Goal: Task Accomplishment & Management: Complete application form

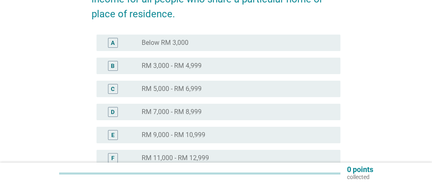
scroll to position [123, 0]
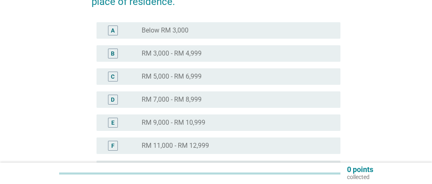
click at [111, 78] on div "C" at bounding box center [113, 76] width 4 height 9
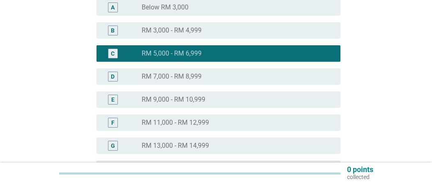
click at [220, 79] on div "radio_button_unchecked RM 7,000 - RM 8,999" at bounding box center [235, 76] width 186 height 8
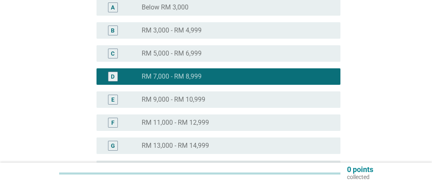
scroll to position [228, 0]
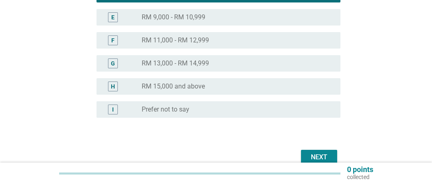
click at [315, 154] on div "Next" at bounding box center [319, 157] width 23 height 10
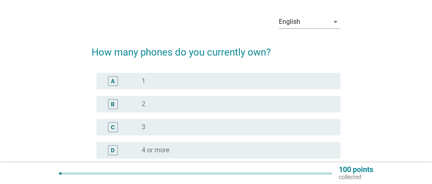
scroll to position [41, 0]
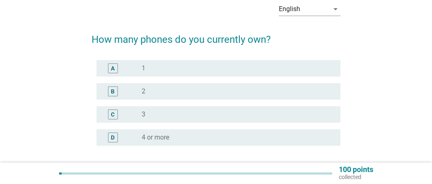
click at [324, 103] on div "C radio_button_unchecked 3" at bounding box center [216, 114] width 249 height 23
click at [334, 98] on div "B radio_button_unchecked 2" at bounding box center [216, 91] width 249 height 23
click at [333, 92] on div "radio_button_unchecked 2" at bounding box center [238, 91] width 192 height 8
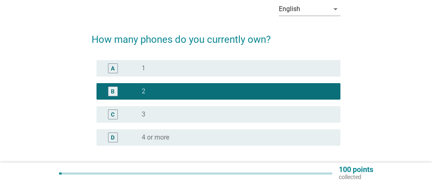
scroll to position [110, 0]
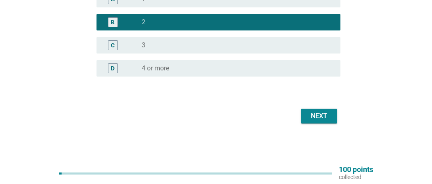
click at [329, 113] on div "Next" at bounding box center [319, 116] width 23 height 10
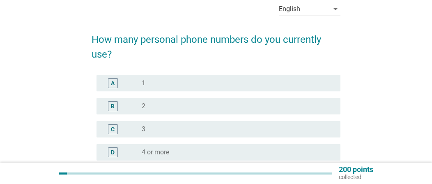
scroll to position [82, 0]
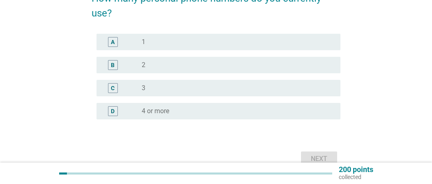
click at [196, 58] on div "B radio_button_unchecked 2" at bounding box center [219, 65] width 244 height 16
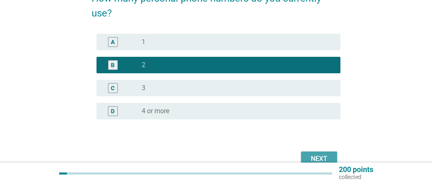
click at [315, 152] on button "Next" at bounding box center [319, 158] width 36 height 15
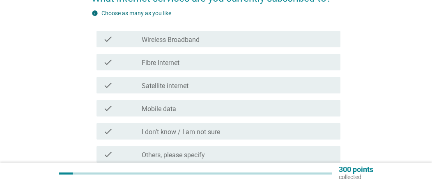
click at [235, 60] on div "check_box_outline_blank Fibre Internet" at bounding box center [238, 62] width 192 height 10
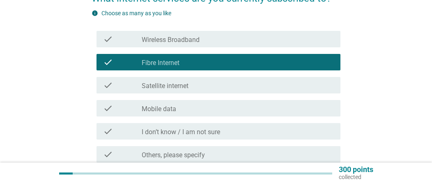
click at [226, 110] on div "check_box_outline_blank Mobile data" at bounding box center [238, 108] width 192 height 10
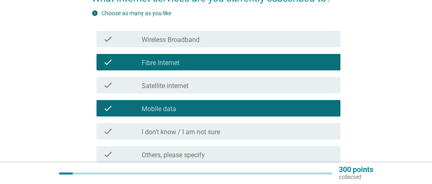
scroll to position [123, 0]
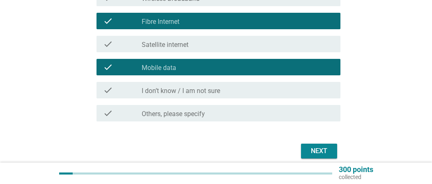
click at [319, 148] on div "Next" at bounding box center [319, 151] width 23 height 10
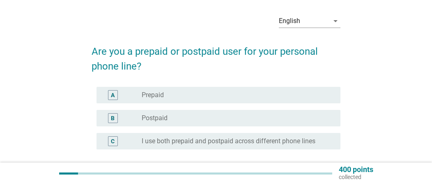
scroll to position [41, 0]
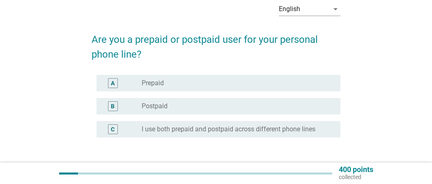
click at [163, 85] on label "Prepaid" at bounding box center [153, 83] width 22 height 8
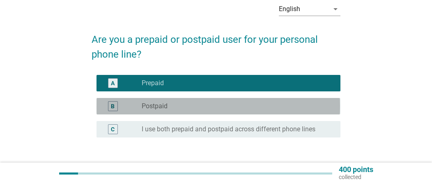
click at [167, 106] on label "Postpaid" at bounding box center [155, 106] width 26 height 8
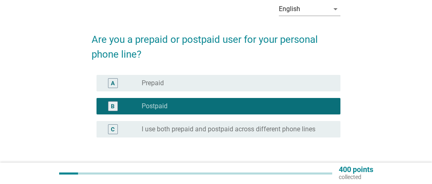
click at [226, 129] on label "I use both prepaid and postpaid across different phone lines" at bounding box center [229, 129] width 174 height 8
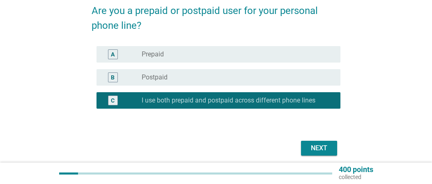
scroll to position [102, 0]
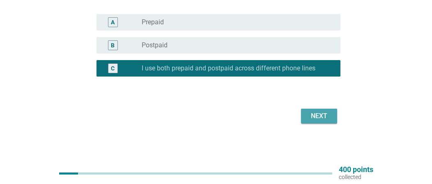
click at [325, 116] on div "Next" at bounding box center [319, 116] width 23 height 10
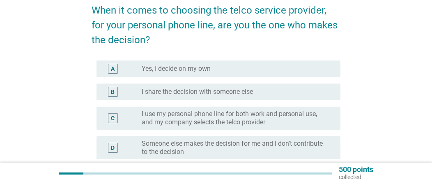
scroll to position [82, 0]
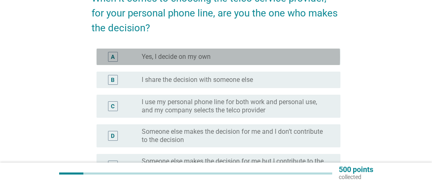
click at [237, 54] on div "radio_button_unchecked Yes, I decide on my own" at bounding box center [235, 57] width 186 height 8
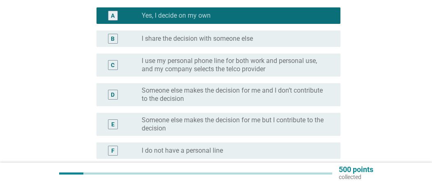
scroll to position [164, 0]
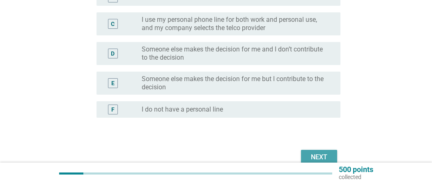
click at [334, 155] on button "Next" at bounding box center [319, 157] width 36 height 15
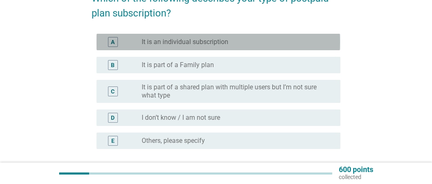
click at [255, 36] on div "A radio_button_unchecked It is an individual subscription" at bounding box center [219, 42] width 244 height 16
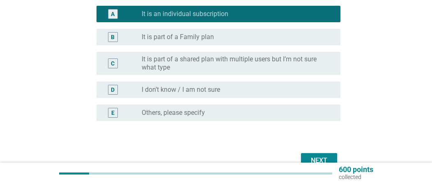
scroll to position [123, 0]
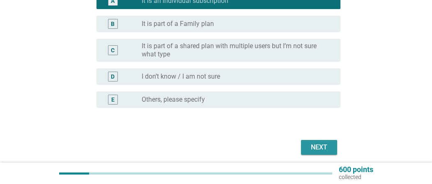
click at [320, 145] on div "Next" at bounding box center [319, 147] width 23 height 10
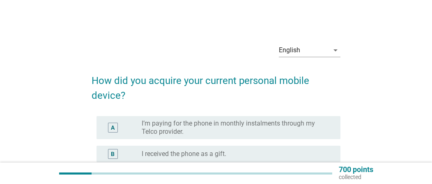
scroll to position [41, 0]
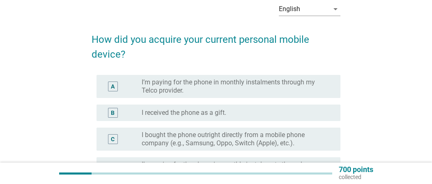
click at [288, 91] on label "I’m paying for the phone in monthly instalments through my Telco provider." at bounding box center [235, 86] width 186 height 16
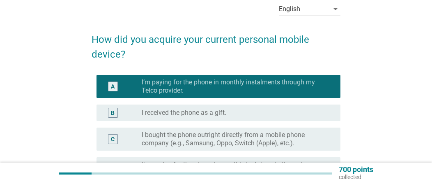
scroll to position [82, 0]
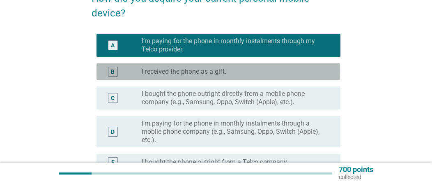
click at [332, 75] on div "radio_button_unchecked I received the phone as a gift." at bounding box center [238, 71] width 192 height 8
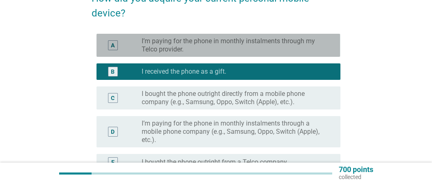
drag, startPoint x: 311, startPoint y: 36, endPoint x: 331, endPoint y: 55, distance: 28.2
click at [311, 36] on div "A radio_button_unchecked I’m paying for the phone in monthly instalments throug…" at bounding box center [219, 45] width 244 height 23
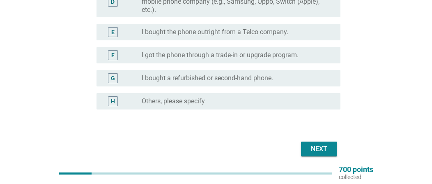
scroll to position [163, 0]
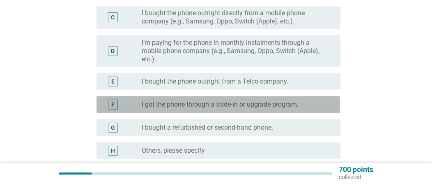
click at [290, 107] on label "I got the phone through a trade-in or upgrade program." at bounding box center [220, 104] width 157 height 8
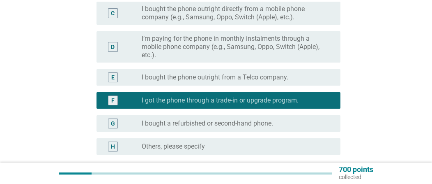
scroll to position [245, 0]
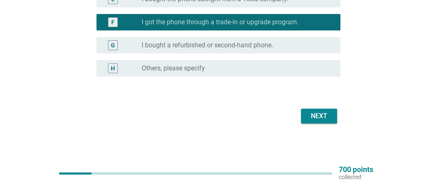
click at [316, 112] on div "Next" at bounding box center [319, 116] width 23 height 10
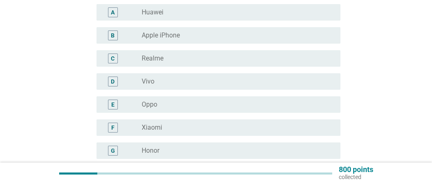
scroll to position [164, 0]
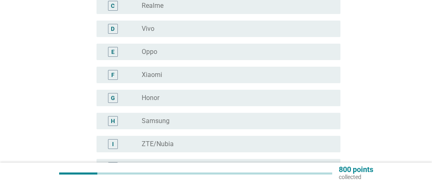
click at [302, 76] on div "radio_button_unchecked Xiaomi" at bounding box center [235, 75] width 186 height 8
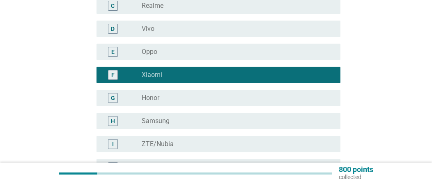
click at [314, 97] on div "radio_button_unchecked Honor" at bounding box center [235, 98] width 186 height 8
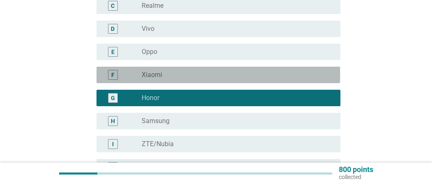
click at [311, 81] on div "F radio_button_unchecked Xiaomi" at bounding box center [219, 75] width 244 height 16
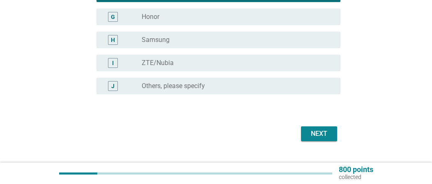
scroll to position [246, 0]
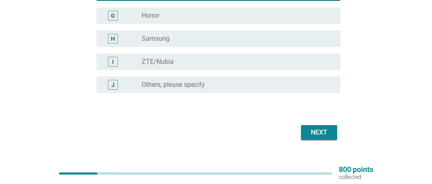
click at [327, 136] on div "Next" at bounding box center [319, 132] width 23 height 10
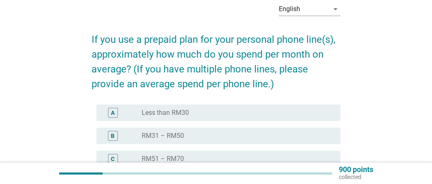
scroll to position [82, 0]
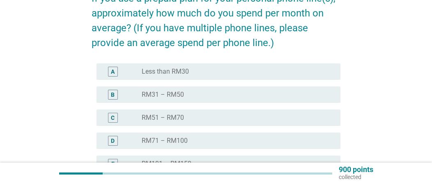
click at [215, 94] on div "radio_button_unchecked RM31 – RM50" at bounding box center [235, 94] width 186 height 8
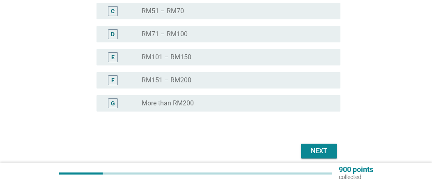
scroll to position [205, 0]
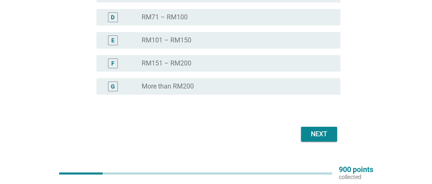
click at [313, 130] on div "Next" at bounding box center [319, 134] width 23 height 10
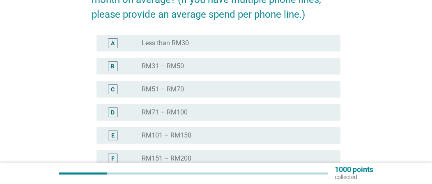
scroll to position [123, 0]
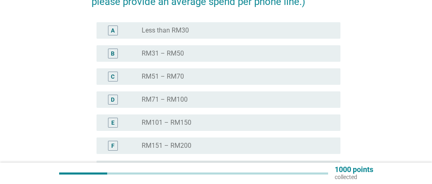
click at [221, 57] on div "radio_button_unchecked RM31 – RM50" at bounding box center [235, 53] width 186 height 8
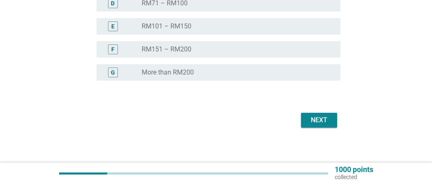
scroll to position [223, 0]
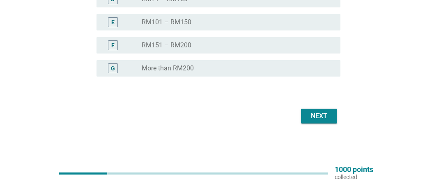
click at [318, 115] on div "Next" at bounding box center [319, 116] width 23 height 10
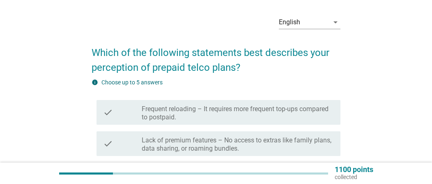
scroll to position [41, 0]
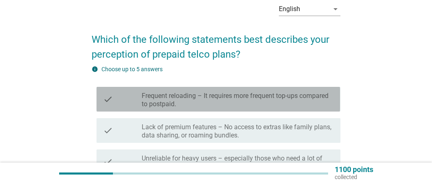
click at [213, 106] on label "Frequent reloading – It requires more frequent top-ups compared to postpaid." at bounding box center [238, 100] width 192 height 16
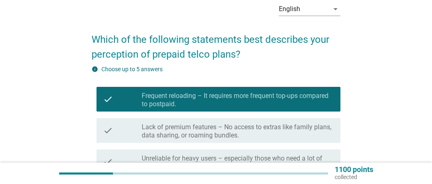
click at [216, 128] on label "Lack of premium features – No access to extras like family plans, data sharing,…" at bounding box center [238, 131] width 192 height 16
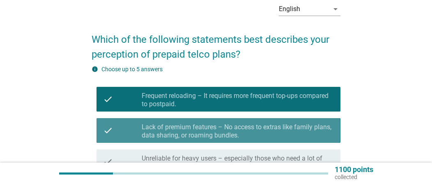
click at [216, 127] on label "Lack of premium features – No access to extras like family plans, data sharing,…" at bounding box center [238, 131] width 192 height 16
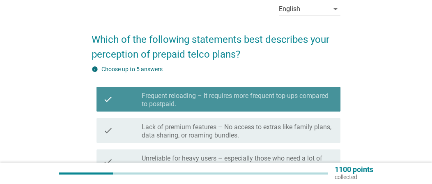
click at [211, 105] on label "Frequent reloading – It requires more frequent top-ups compared to postpaid." at bounding box center [238, 100] width 192 height 16
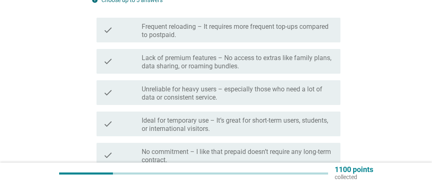
scroll to position [123, 0]
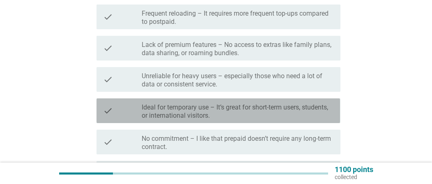
click at [302, 104] on label "Ideal for temporary use – It’s great for short-term users, students, or interna…" at bounding box center [238, 111] width 192 height 16
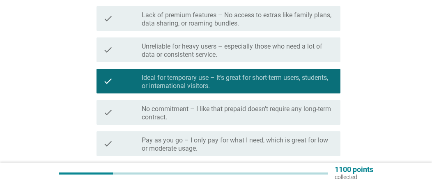
scroll to position [164, 0]
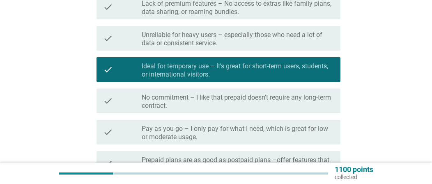
click at [306, 129] on label "Pay as you go – I only pay for what I need, which is great for low or moderate …" at bounding box center [238, 132] width 192 height 16
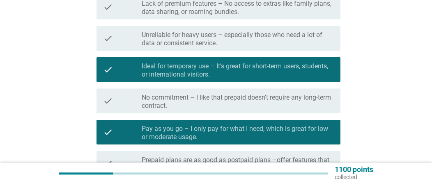
scroll to position [205, 0]
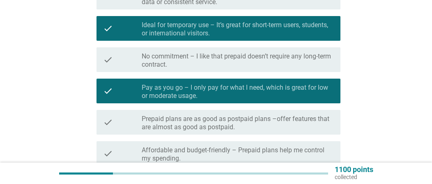
click at [309, 60] on label "No commitment – I like that prepaid doesn’t require any long-term contract." at bounding box center [238, 60] width 192 height 16
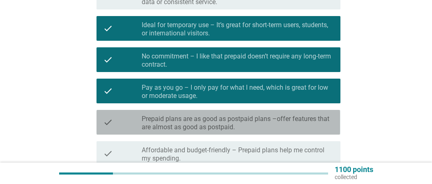
click at [290, 127] on label "Prepaid plans are as good as postpaid plans –offer features that are almost as …" at bounding box center [238, 123] width 192 height 16
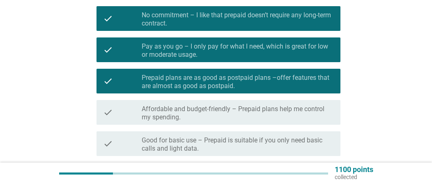
scroll to position [288, 0]
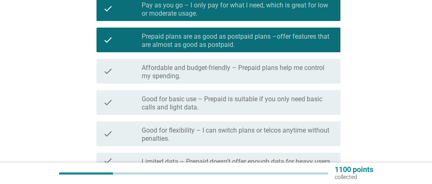
click at [289, 100] on label "Good for basic use – Prepaid is suitable if you only need basic calls and light…" at bounding box center [238, 103] width 192 height 16
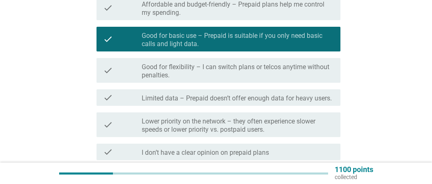
scroll to position [370, 0]
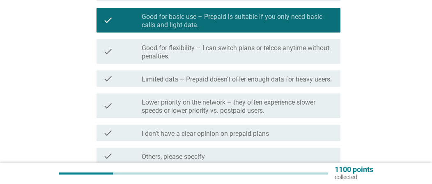
click at [268, 54] on label "Good for flexibility – I can switch plans or telcos anytime without penalties." at bounding box center [238, 52] width 192 height 16
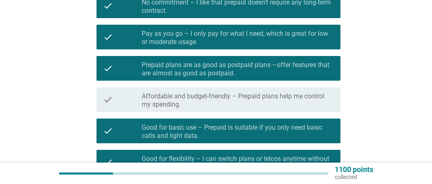
scroll to position [246, 0]
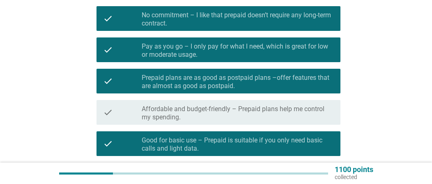
click at [269, 72] on div "check_box Prepaid plans are as good as postpaid plans –offer features that are …" at bounding box center [238, 81] width 192 height 18
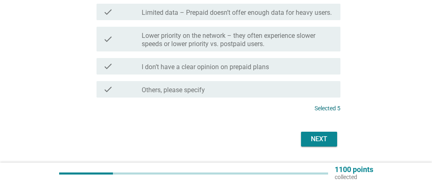
scroll to position [459, 0]
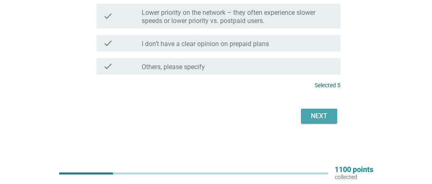
click at [324, 117] on div "Next" at bounding box center [319, 116] width 23 height 10
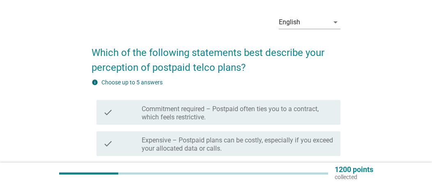
scroll to position [41, 0]
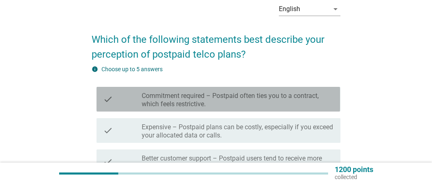
click at [198, 104] on label "Commitment required – Postpaid often ties you to a contract, which feels restri…" at bounding box center [238, 100] width 192 height 16
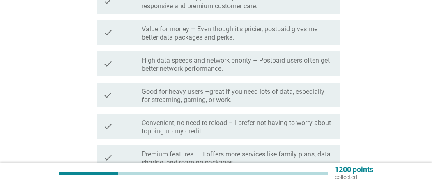
scroll to position [205, 0]
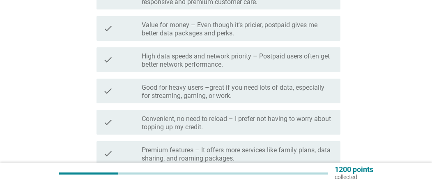
click at [247, 115] on label "Convenient, no need to reload – I prefer not having to worry about topping up m…" at bounding box center [238, 123] width 192 height 16
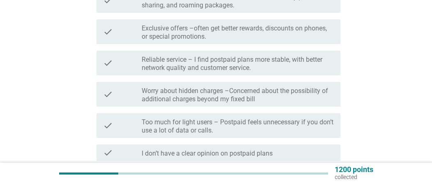
scroll to position [370, 0]
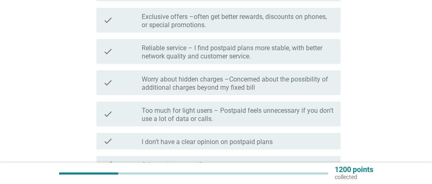
click at [247, 116] on label "Too much for light users – Postpaid feels unnecessary if you don’t use a lot of…" at bounding box center [238, 114] width 192 height 16
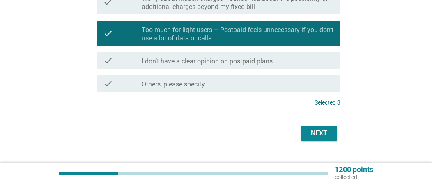
scroll to position [452, 0]
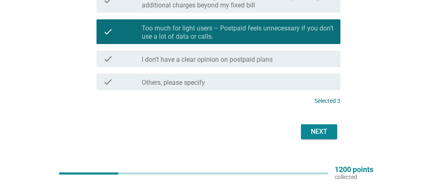
click at [324, 130] on div "Next" at bounding box center [319, 132] width 23 height 10
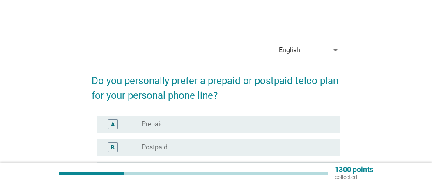
scroll to position [41, 0]
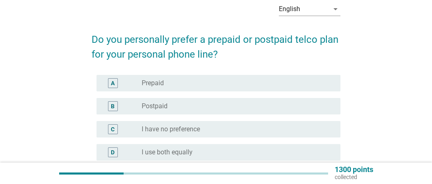
click at [185, 84] on div "radio_button_unchecked Prepaid" at bounding box center [235, 83] width 186 height 8
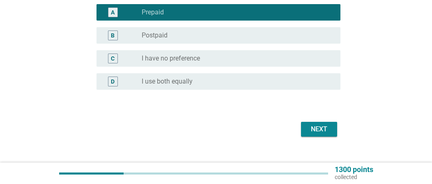
scroll to position [125, 0]
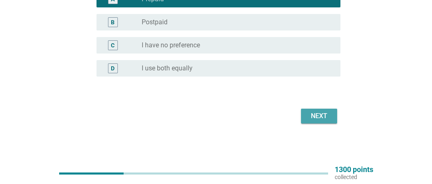
click at [306, 117] on button "Next" at bounding box center [319, 115] width 36 height 15
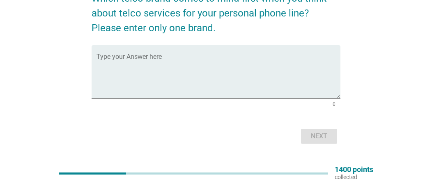
scroll to position [41, 0]
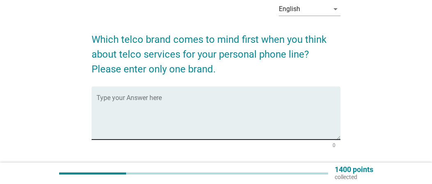
click at [236, 115] on textarea "Type your Answer here" at bounding box center [219, 117] width 244 height 43
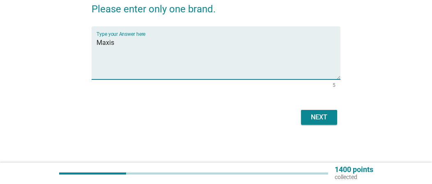
scroll to position [103, 0]
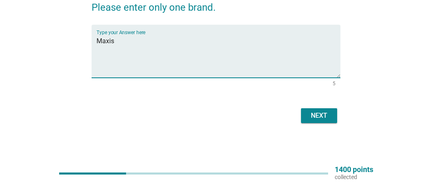
type textarea "Maxis"
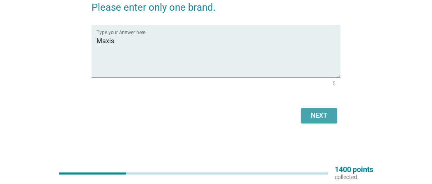
click at [333, 117] on button "Next" at bounding box center [319, 115] width 36 height 15
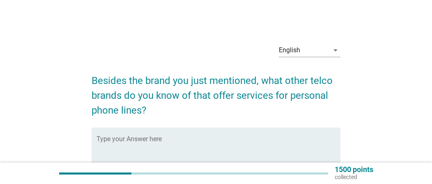
click at [228, 138] on textarea "Type your Answer here" at bounding box center [219, 158] width 244 height 43
type textarea "I"
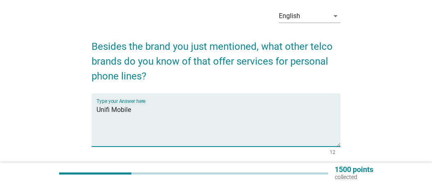
scroll to position [82, 0]
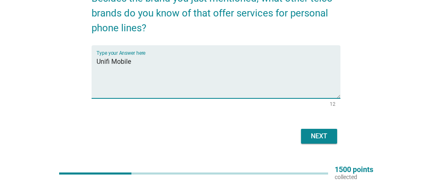
type textarea "Unifi Mobile"
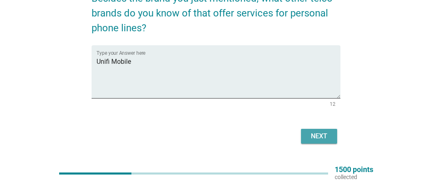
click at [320, 136] on div "Next" at bounding box center [319, 136] width 23 height 10
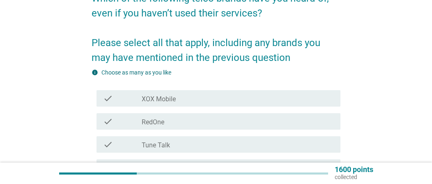
click at [219, 96] on div "check_box_outline_blank XOX Mobile" at bounding box center [238, 98] width 192 height 10
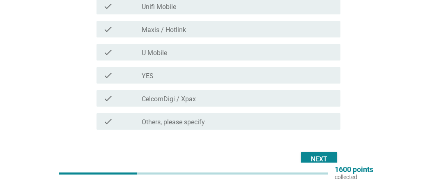
scroll to position [122, 0]
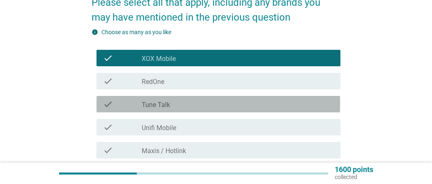
click at [203, 103] on div "check_box_outline_blank Tune Talk" at bounding box center [238, 104] width 192 height 10
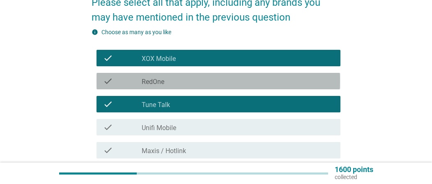
click at [216, 80] on div "check_box_outline_blank RedOne" at bounding box center [238, 81] width 192 height 10
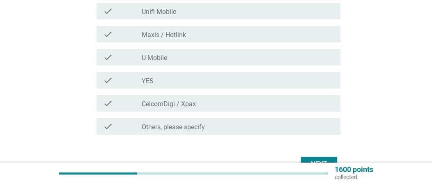
scroll to position [287, 0]
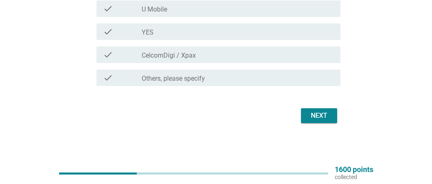
click at [329, 113] on div "Next" at bounding box center [319, 116] width 23 height 10
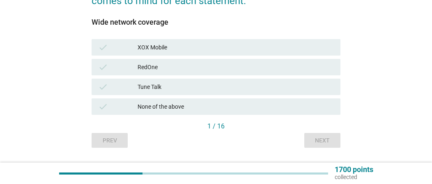
scroll to position [164, 0]
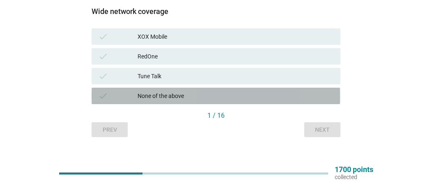
click at [214, 91] on div "None of the above" at bounding box center [236, 96] width 196 height 10
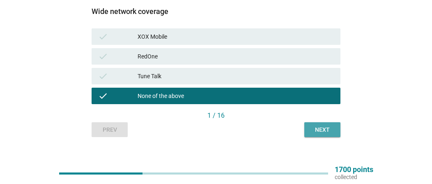
click at [314, 129] on div "Next" at bounding box center [322, 129] width 23 height 9
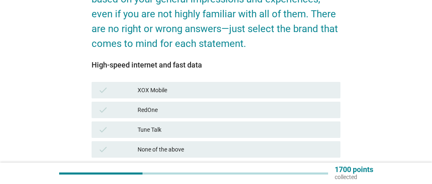
scroll to position [123, 0]
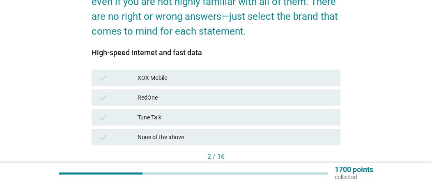
click at [289, 86] on div "check XOX Mobile" at bounding box center [216, 78] width 252 height 20
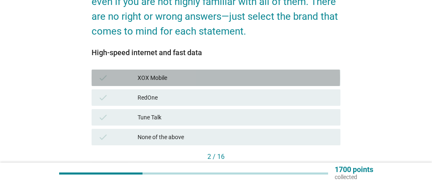
click at [296, 76] on div "XOX Mobile" at bounding box center [236, 78] width 196 height 10
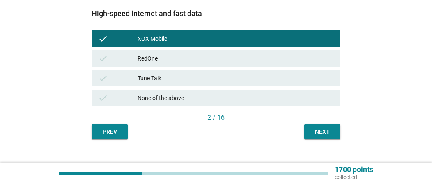
scroll to position [176, 0]
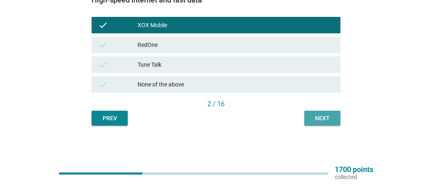
drag, startPoint x: 323, startPoint y: 115, endPoint x: 356, endPoint y: 104, distance: 34.4
click at [324, 115] on div "Next" at bounding box center [322, 118] width 23 height 9
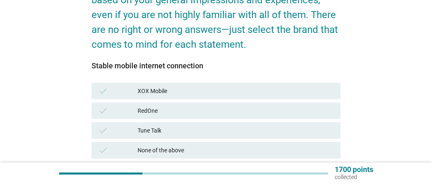
scroll to position [123, 0]
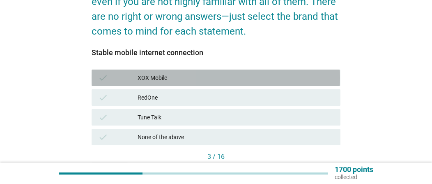
click at [332, 75] on div "XOX Mobile" at bounding box center [236, 78] width 196 height 10
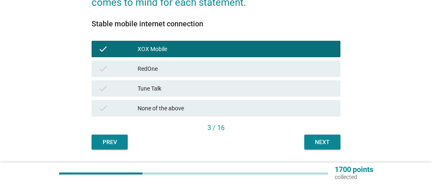
scroll to position [176, 0]
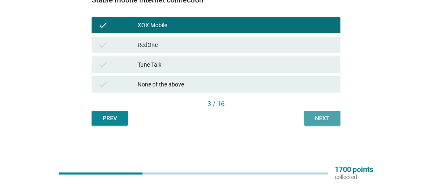
click at [322, 114] on div "Next" at bounding box center [322, 118] width 23 height 9
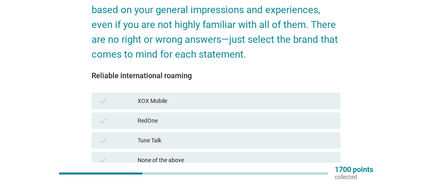
scroll to position [94, 0]
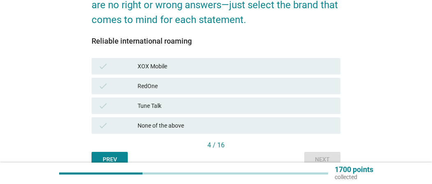
click at [317, 65] on div "XOX Mobile" at bounding box center [236, 66] width 196 height 10
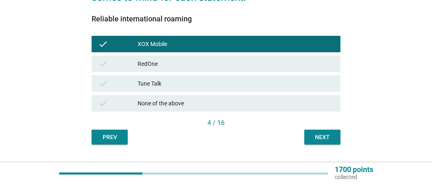
scroll to position [176, 0]
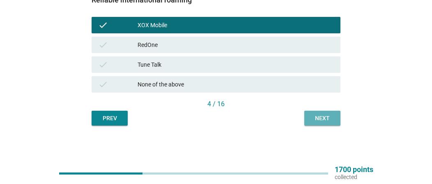
click at [327, 114] on div "Next" at bounding box center [322, 118] width 23 height 9
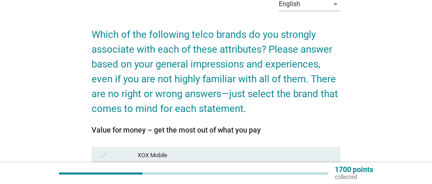
scroll to position [123, 0]
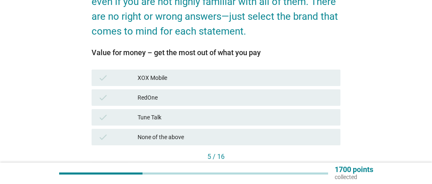
click at [326, 72] on div "check XOX Mobile" at bounding box center [216, 77] width 249 height 16
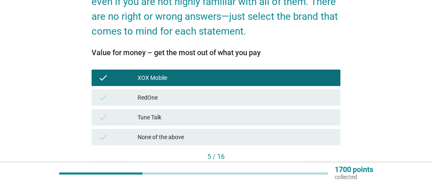
scroll to position [176, 0]
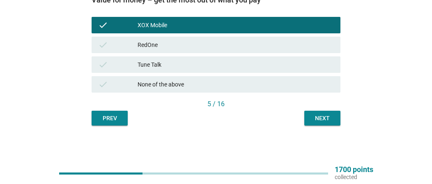
click at [321, 115] on div "Next" at bounding box center [322, 118] width 23 height 9
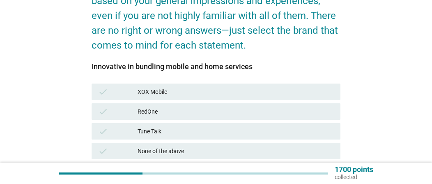
scroll to position [123, 0]
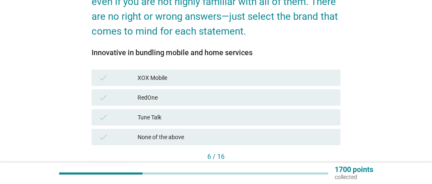
click at [322, 75] on div "XOX Mobile" at bounding box center [236, 78] width 196 height 10
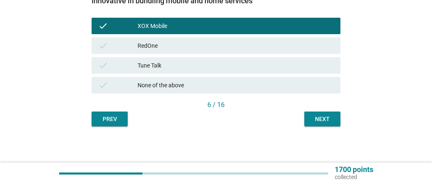
scroll to position [176, 0]
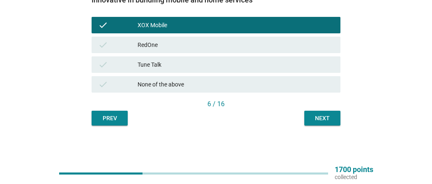
click at [317, 84] on div "None of the above" at bounding box center [236, 84] width 196 height 10
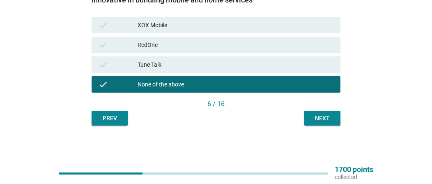
click at [335, 121] on button "Next" at bounding box center [322, 118] width 36 height 15
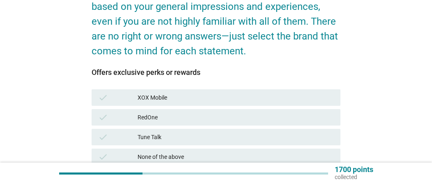
scroll to position [123, 0]
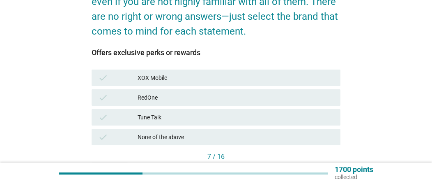
click at [288, 146] on div "check None of the above" at bounding box center [216, 137] width 252 height 20
click at [315, 80] on div "XOX Mobile" at bounding box center [236, 78] width 196 height 10
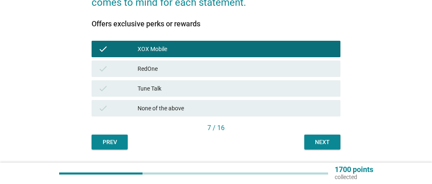
scroll to position [176, 0]
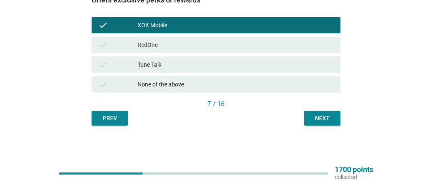
click at [323, 123] on button "Next" at bounding box center [322, 118] width 36 height 15
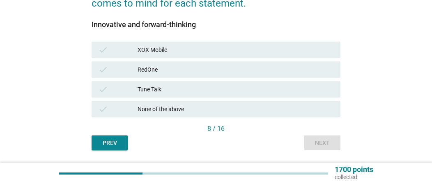
scroll to position [164, 0]
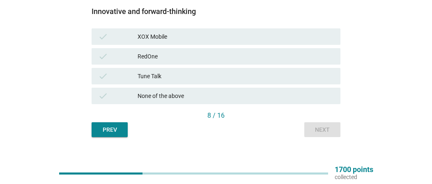
click at [310, 89] on div "check None of the above" at bounding box center [216, 95] width 249 height 16
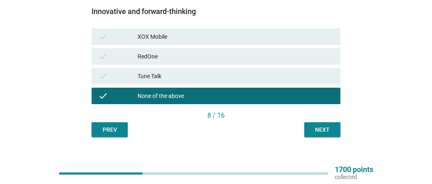
click at [315, 132] on div "Next" at bounding box center [322, 129] width 23 height 9
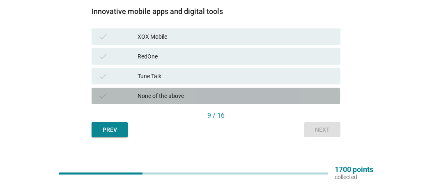
click at [313, 98] on div "None of the above" at bounding box center [236, 96] width 196 height 10
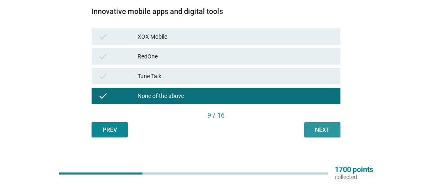
click at [318, 133] on div "Next" at bounding box center [322, 129] width 23 height 9
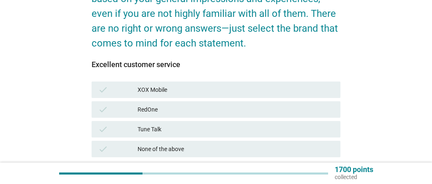
scroll to position [123, 0]
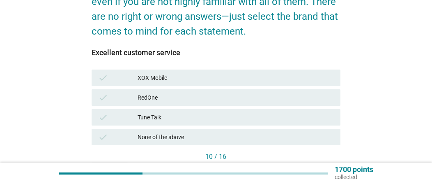
drag, startPoint x: 307, startPoint y: 77, endPoint x: 305, endPoint y: 83, distance: 6.3
click at [307, 78] on div "XOX Mobile" at bounding box center [236, 78] width 196 height 10
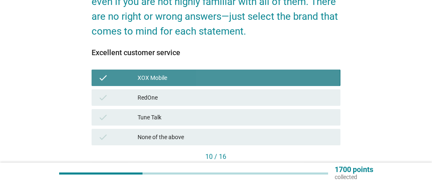
click at [302, 94] on div "RedOne" at bounding box center [236, 97] width 196 height 10
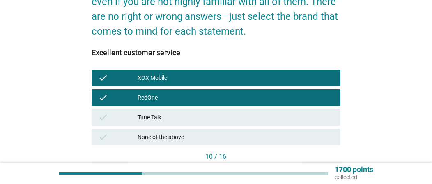
click at [307, 109] on div "check Tune Talk" at bounding box center [216, 117] width 249 height 16
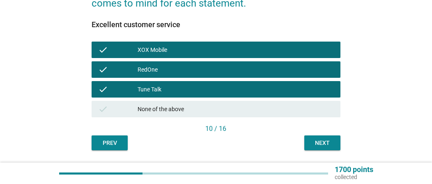
scroll to position [176, 0]
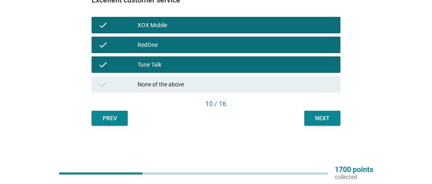
click at [318, 122] on div "Next" at bounding box center [322, 118] width 23 height 9
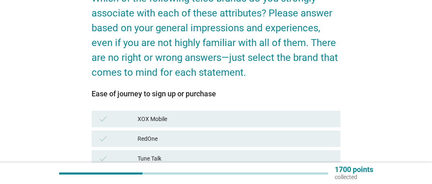
scroll to position [123, 0]
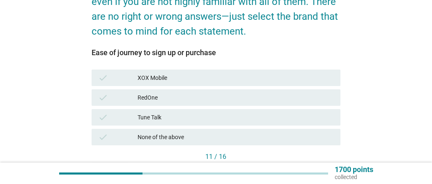
drag, startPoint x: 260, startPoint y: 74, endPoint x: 256, endPoint y: 83, distance: 8.8
click at [259, 76] on div "XOX Mobile" at bounding box center [236, 78] width 196 height 10
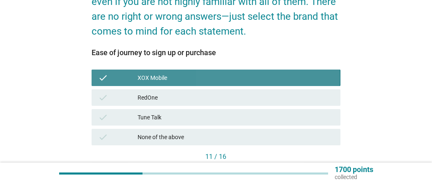
drag, startPoint x: 255, startPoint y: 90, endPoint x: 255, endPoint y: 95, distance: 5.8
click at [255, 95] on div "check RedOne" at bounding box center [216, 97] width 249 height 16
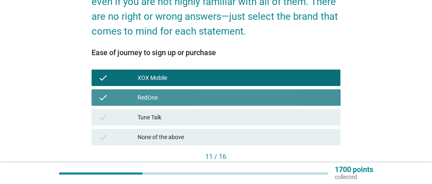
click at [255, 112] on div "check Tune Talk" at bounding box center [216, 117] width 249 height 16
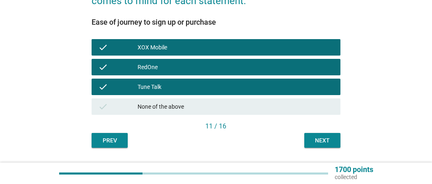
scroll to position [176, 0]
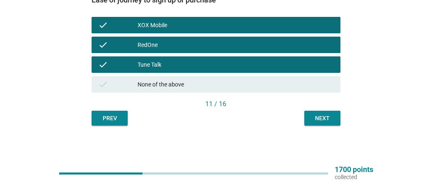
click at [325, 119] on div "Next" at bounding box center [322, 118] width 23 height 9
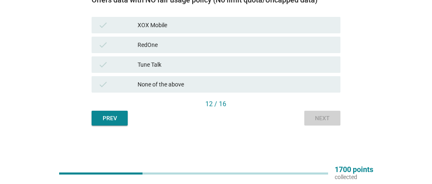
scroll to position [0, 0]
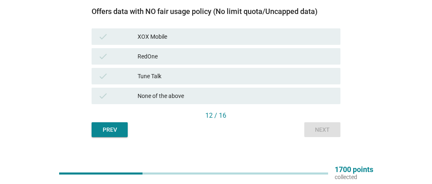
click at [301, 38] on div "XOX Mobile" at bounding box center [236, 37] width 196 height 10
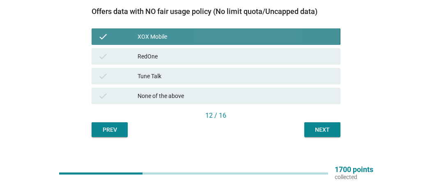
click at [302, 51] on div "check RedOne" at bounding box center [216, 56] width 249 height 16
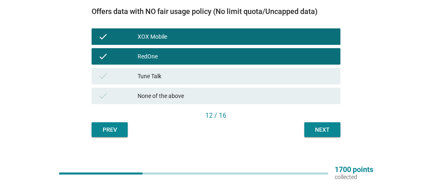
drag, startPoint x: 302, startPoint y: 67, endPoint x: 304, endPoint y: 78, distance: 11.6
click at [303, 68] on div "check Tune Talk" at bounding box center [216, 76] width 252 height 20
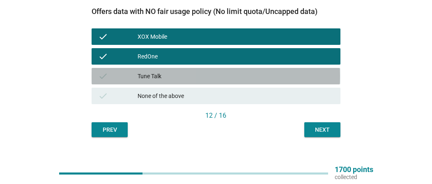
click at [305, 75] on div "Tune Talk" at bounding box center [236, 76] width 196 height 10
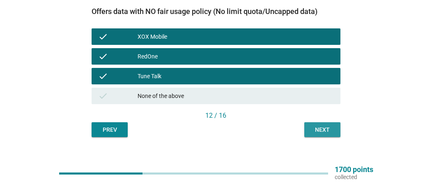
click at [328, 134] on button "Next" at bounding box center [322, 129] width 36 height 15
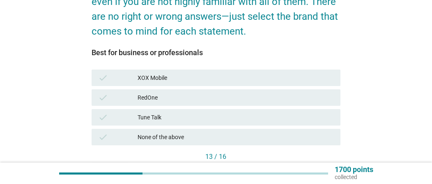
drag, startPoint x: 261, startPoint y: 74, endPoint x: 268, endPoint y: 91, distance: 18.2
click at [262, 75] on div "XOX Mobile" at bounding box center [236, 78] width 196 height 10
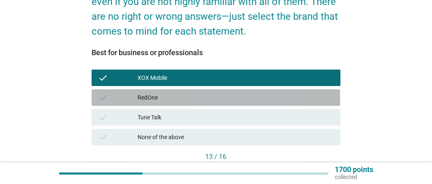
click at [269, 97] on div "RedOne" at bounding box center [236, 97] width 196 height 10
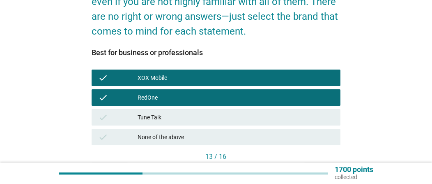
click at [273, 111] on div "check Tune Talk" at bounding box center [216, 117] width 249 height 16
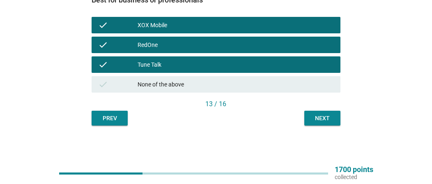
click at [323, 119] on div "Next" at bounding box center [322, 118] width 23 height 9
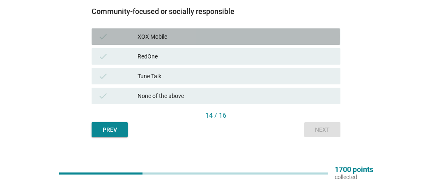
drag, startPoint x: 256, startPoint y: 35, endPoint x: 259, endPoint y: 48, distance: 13.8
click at [257, 37] on div "XOX Mobile" at bounding box center [236, 37] width 196 height 10
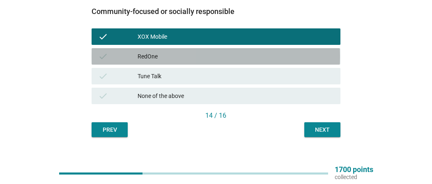
click at [260, 52] on div "check RedOne" at bounding box center [216, 56] width 249 height 16
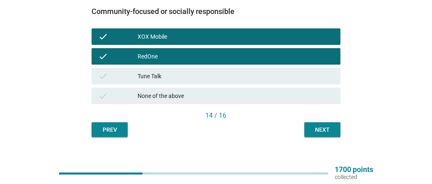
click at [264, 66] on div "check XOX Mobile check RedOne check Tune Talk check None of the above" at bounding box center [216, 66] width 252 height 79
click at [314, 78] on div "Tune Talk" at bounding box center [236, 76] width 196 height 10
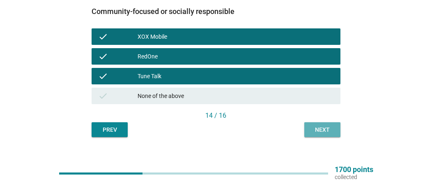
click at [336, 133] on button "Next" at bounding box center [322, 129] width 36 height 15
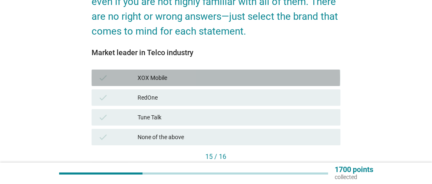
drag, startPoint x: 214, startPoint y: 73, endPoint x: 213, endPoint y: 77, distance: 4.3
click at [214, 74] on div "check XOX Mobile" at bounding box center [216, 77] width 249 height 16
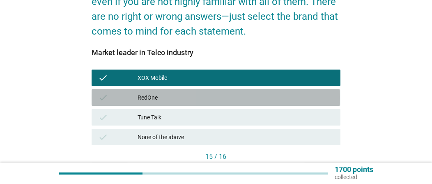
drag, startPoint x: 216, startPoint y: 96, endPoint x: 218, endPoint y: 104, distance: 8.6
click at [216, 97] on div "RedOne" at bounding box center [236, 97] width 196 height 10
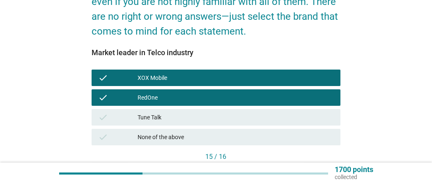
click at [218, 111] on div "check Tune Talk" at bounding box center [216, 117] width 249 height 16
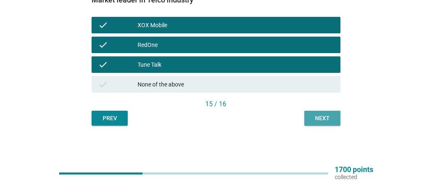
click at [329, 117] on div "Next" at bounding box center [322, 118] width 23 height 9
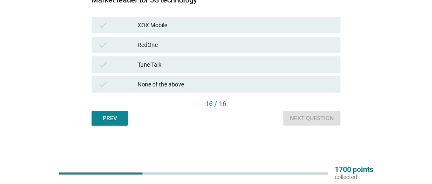
click at [241, 31] on div "check XOX Mobile" at bounding box center [216, 25] width 249 height 16
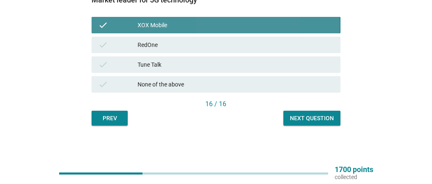
click at [235, 44] on div "RedOne" at bounding box center [236, 45] width 196 height 10
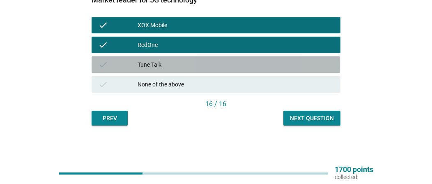
click at [229, 62] on div "Tune Talk" at bounding box center [236, 65] width 196 height 10
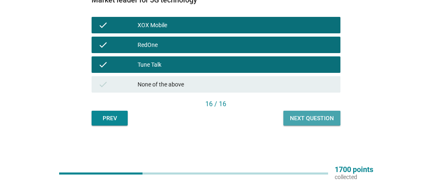
click at [319, 120] on div "Next question" at bounding box center [312, 118] width 44 height 9
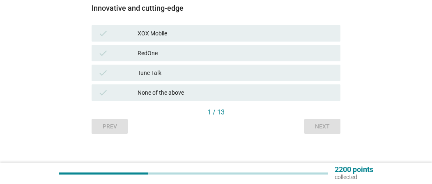
scroll to position [176, 0]
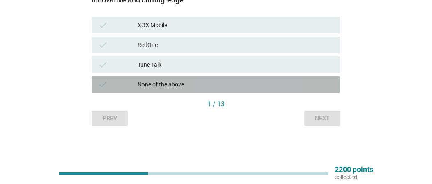
drag, startPoint x: 242, startPoint y: 80, endPoint x: 349, endPoint y: 107, distance: 111.0
click at [242, 80] on div "None of the above" at bounding box center [236, 84] width 196 height 10
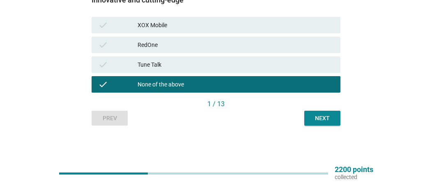
click at [338, 116] on button "Next" at bounding box center [322, 118] width 36 height 15
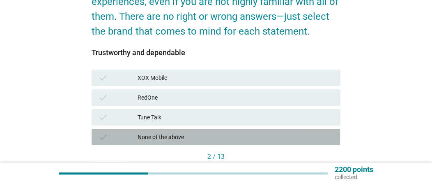
click at [302, 131] on div "check None of the above" at bounding box center [216, 137] width 249 height 16
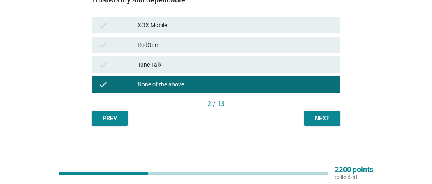
drag, startPoint x: 297, startPoint y: 67, endPoint x: 295, endPoint y: 52, distance: 15.3
click at [297, 66] on div "Tune Talk" at bounding box center [236, 65] width 196 height 10
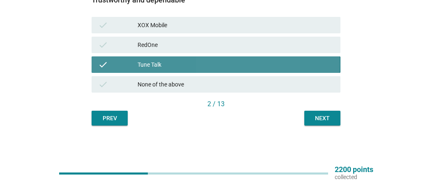
click at [295, 46] on div "RedOne" at bounding box center [236, 45] width 196 height 10
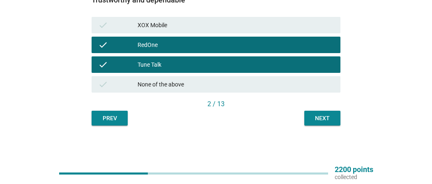
click at [295, 33] on div "check XOX Mobile" at bounding box center [216, 25] width 252 height 20
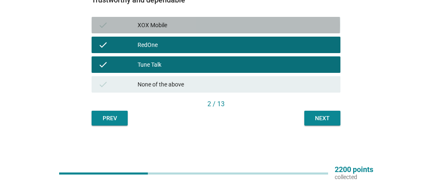
drag, startPoint x: 307, startPoint y: 22, endPoint x: 309, endPoint y: 59, distance: 36.6
click at [307, 23] on div "XOX Mobile" at bounding box center [236, 25] width 196 height 10
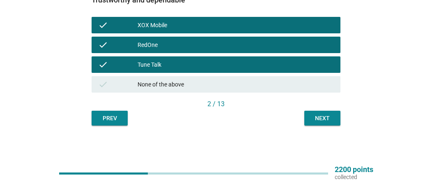
click at [325, 109] on div "2 / 13" at bounding box center [216, 105] width 249 height 12
click at [315, 120] on div "Next" at bounding box center [322, 118] width 23 height 9
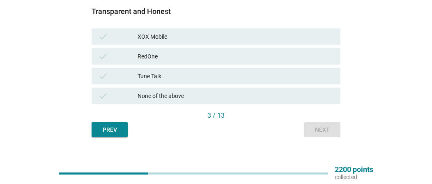
click at [262, 48] on div "check RedOne" at bounding box center [216, 56] width 249 height 16
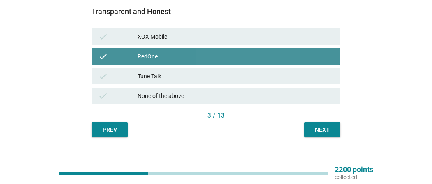
click at [264, 61] on div "RedOne" at bounding box center [236, 56] width 196 height 10
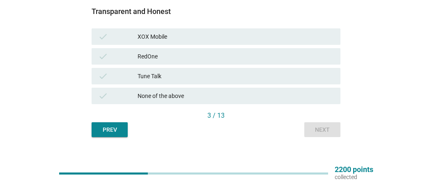
click at [269, 73] on div "Tune Talk" at bounding box center [236, 76] width 196 height 10
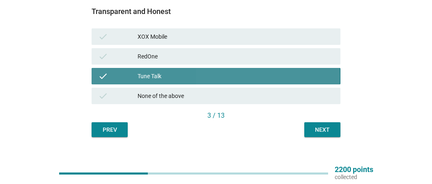
click at [270, 53] on div "RedOne" at bounding box center [236, 56] width 196 height 10
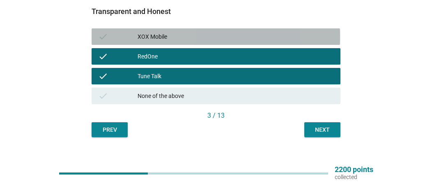
click at [288, 33] on div "XOX Mobile" at bounding box center [236, 37] width 196 height 10
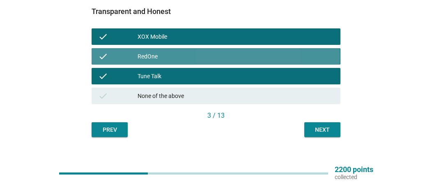
click at [304, 58] on div "RedOne" at bounding box center [236, 56] width 196 height 10
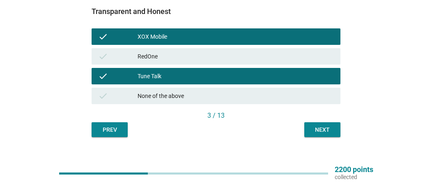
click at [315, 131] on div "Next" at bounding box center [322, 129] width 23 height 9
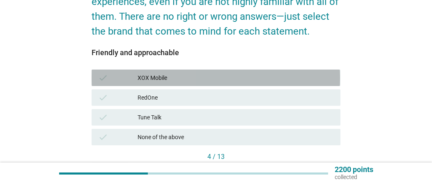
drag, startPoint x: 217, startPoint y: 75, endPoint x: 216, endPoint y: 99, distance: 24.3
click at [217, 75] on div "XOX Mobile" at bounding box center [236, 78] width 196 height 10
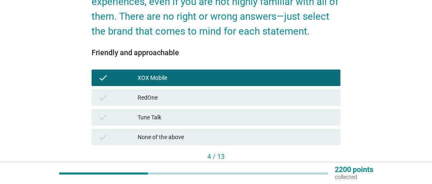
click at [217, 115] on div "Tune Talk" at bounding box center [236, 117] width 196 height 10
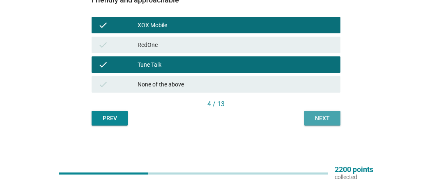
click at [307, 118] on button "Next" at bounding box center [322, 118] width 36 height 15
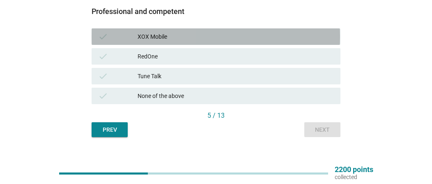
drag, startPoint x: 233, startPoint y: 39, endPoint x: 237, endPoint y: 70, distance: 31.4
click at [233, 39] on div "XOX Mobile" at bounding box center [236, 37] width 196 height 10
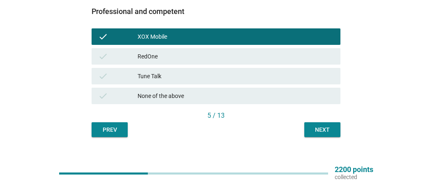
click at [237, 72] on div "Tune Talk" at bounding box center [236, 76] width 196 height 10
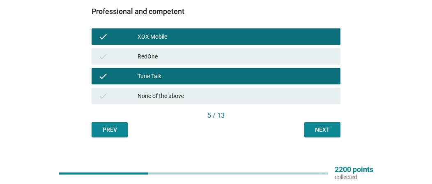
click at [318, 132] on div "Next" at bounding box center [322, 129] width 23 height 9
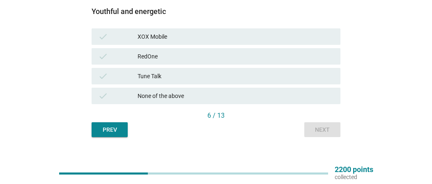
click at [240, 50] on div "check RedOne" at bounding box center [216, 56] width 249 height 16
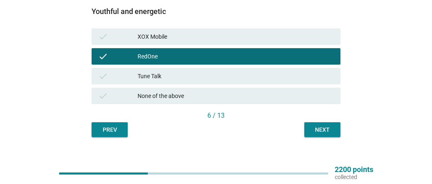
click at [301, 32] on div "XOX Mobile" at bounding box center [236, 37] width 196 height 10
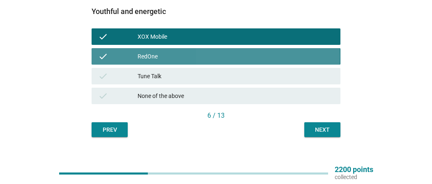
click at [289, 54] on div "RedOne" at bounding box center [236, 56] width 196 height 10
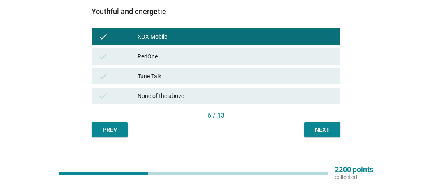
click at [301, 83] on div "check Tune Talk" at bounding box center [216, 76] width 249 height 16
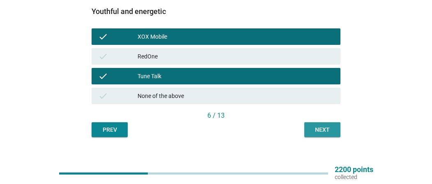
click at [309, 125] on button "Next" at bounding box center [322, 129] width 36 height 15
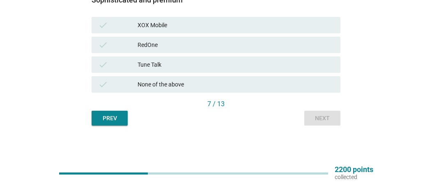
click at [251, 31] on div "check XOX Mobile" at bounding box center [216, 25] width 249 height 16
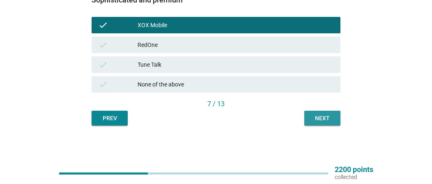
drag, startPoint x: 322, startPoint y: 115, endPoint x: 312, endPoint y: 116, distance: 10.3
click at [322, 116] on div "Next" at bounding box center [322, 118] width 23 height 9
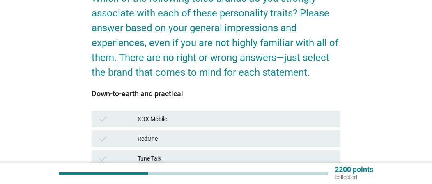
click at [269, 119] on div "XOX Mobile" at bounding box center [236, 119] width 196 height 10
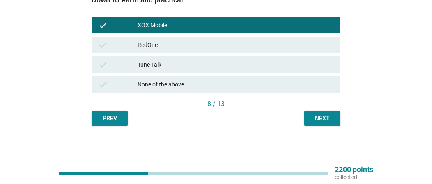
click at [318, 120] on div "Next" at bounding box center [322, 118] width 23 height 9
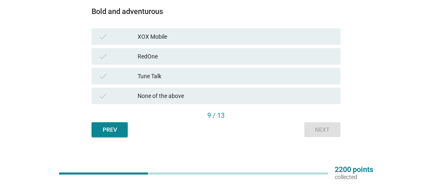
click at [263, 45] on div "check XOX Mobile" at bounding box center [216, 37] width 252 height 20
click at [302, 34] on div "XOX Mobile" at bounding box center [236, 37] width 196 height 10
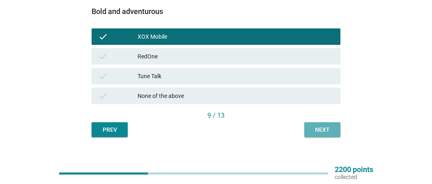
click at [325, 126] on div "Next" at bounding box center [322, 129] width 23 height 9
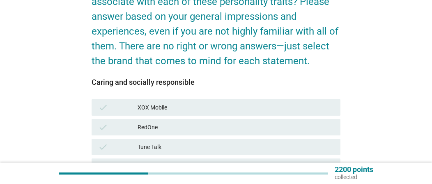
click at [260, 100] on div "check XOX Mobile" at bounding box center [216, 107] width 249 height 16
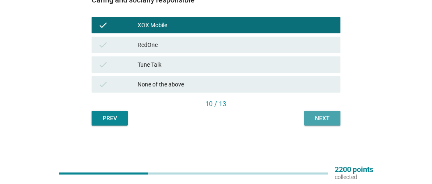
click at [334, 120] on button "Next" at bounding box center [322, 118] width 36 height 15
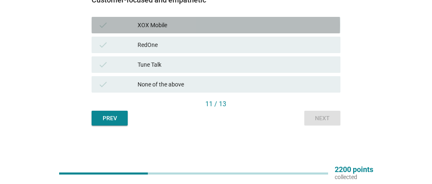
drag, startPoint x: 263, startPoint y: 30, endPoint x: 270, endPoint y: 37, distance: 9.3
click at [264, 30] on div "check XOX Mobile" at bounding box center [216, 25] width 249 height 16
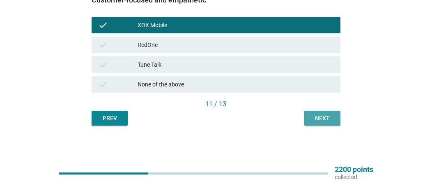
drag, startPoint x: 322, startPoint y: 115, endPoint x: 314, endPoint y: 118, distance: 8.7
click at [322, 116] on div "Next" at bounding box center [322, 118] width 23 height 9
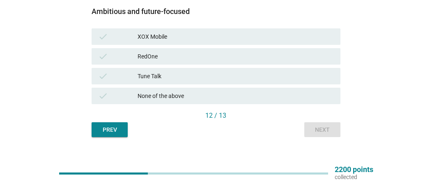
drag, startPoint x: 241, startPoint y: 35, endPoint x: 304, endPoint y: 84, distance: 79.9
click at [241, 36] on div "XOX Mobile" at bounding box center [236, 37] width 196 height 10
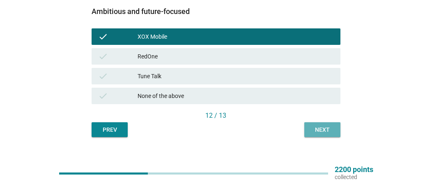
drag, startPoint x: 334, startPoint y: 130, endPoint x: 336, endPoint y: 139, distance: 9.4
click at [334, 130] on button "Next" at bounding box center [322, 129] width 36 height 15
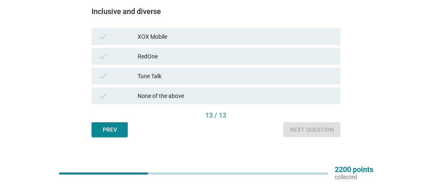
drag, startPoint x: 180, startPoint y: 35, endPoint x: 227, endPoint y: 55, distance: 51.1
click at [180, 35] on div "XOX Mobile" at bounding box center [236, 37] width 196 height 10
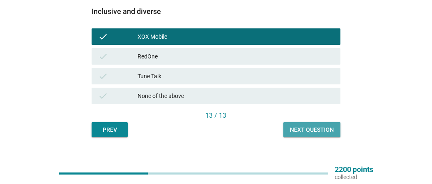
drag, startPoint x: 322, startPoint y: 128, endPoint x: 306, endPoint y: 128, distance: 16.0
click at [320, 130] on div "Next question" at bounding box center [312, 129] width 44 height 9
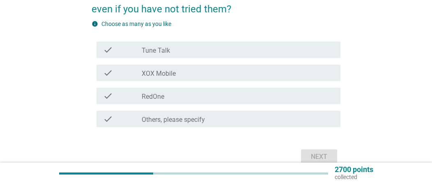
click at [207, 55] on div "check check_box_outline_blank Tune Talk" at bounding box center [219, 49] width 244 height 16
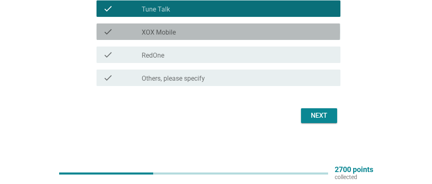
click at [254, 32] on div "check_box_outline_blank XOX Mobile" at bounding box center [238, 32] width 192 height 10
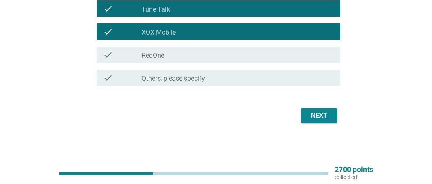
drag, startPoint x: 278, startPoint y: 7, endPoint x: 288, endPoint y: 19, distance: 15.5
click at [278, 7] on div "check_box_outline_blank Tune Talk" at bounding box center [238, 9] width 192 height 10
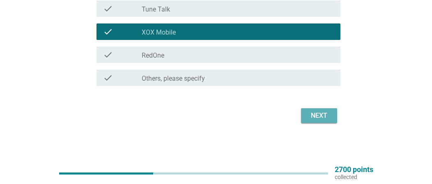
click at [311, 112] on div "Next" at bounding box center [319, 116] width 23 height 10
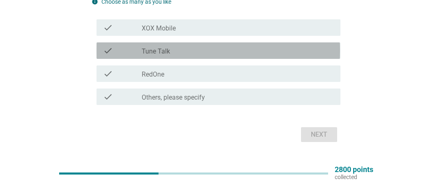
click at [191, 53] on div "check_box Tune Talk" at bounding box center [238, 51] width 192 height 10
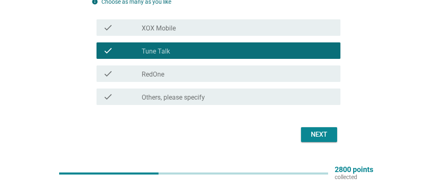
click at [281, 73] on div "check_box_outline_blank RedOne" at bounding box center [238, 74] width 192 height 10
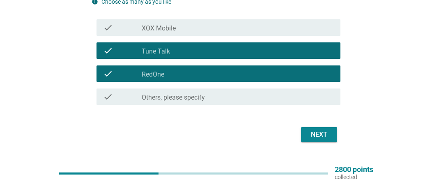
click at [319, 135] on div "Next" at bounding box center [319, 134] width 23 height 10
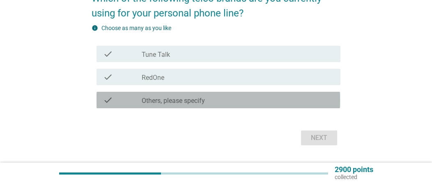
click at [182, 105] on div "check check_box Others, please specify" at bounding box center [219, 100] width 244 height 16
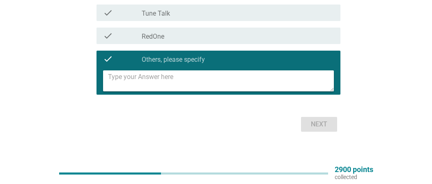
click at [173, 70] on textarea at bounding box center [221, 80] width 226 height 21
click at [173, 75] on textarea at bounding box center [221, 80] width 226 height 21
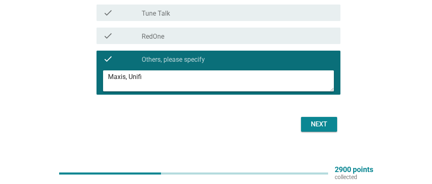
type textarea "Maxis, Unifi"
click at [304, 124] on button "Next" at bounding box center [319, 124] width 36 height 15
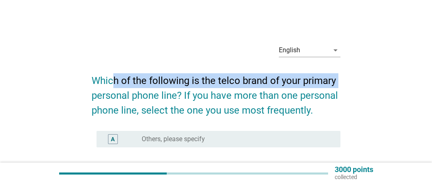
drag, startPoint x: 113, startPoint y: 79, endPoint x: 205, endPoint y: 86, distance: 91.4
click at [340, 72] on h2 "Which of the following is the telco brand of your primary personal phone line? …" at bounding box center [216, 91] width 249 height 53
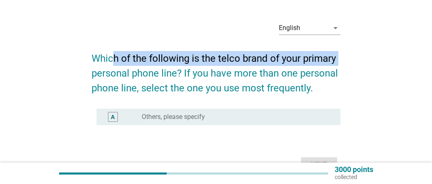
scroll to position [41, 0]
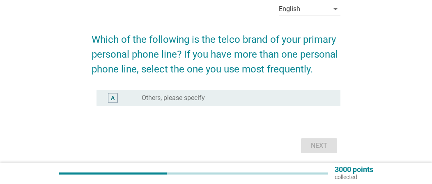
click at [222, 62] on h2 "Which of the following is the telco brand of your primary personal phone line? …" at bounding box center [216, 50] width 249 height 53
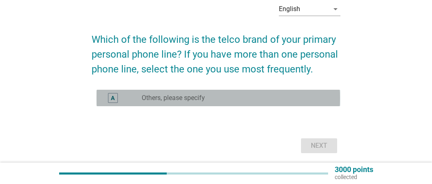
click at [221, 101] on div "radio_button_unchecked Others, please specify" at bounding box center [235, 98] width 186 height 8
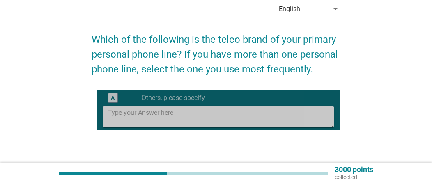
click at [218, 114] on textarea at bounding box center [221, 116] width 226 height 21
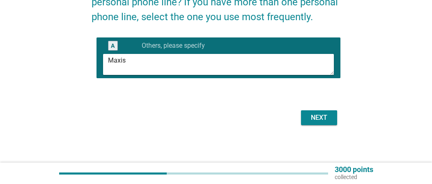
scroll to position [95, 0]
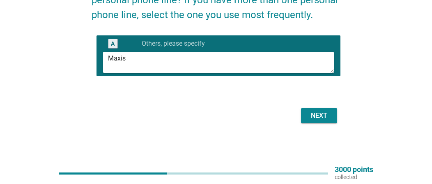
type textarea "Maxis"
click at [322, 120] on div "Next" at bounding box center [319, 116] width 23 height 10
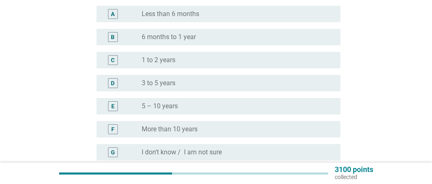
scroll to position [123, 0]
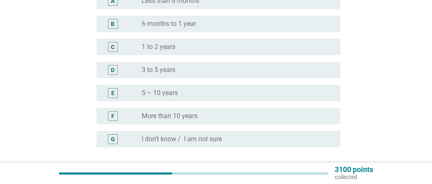
click at [161, 95] on label "5 – 10 years" at bounding box center [160, 93] width 36 height 8
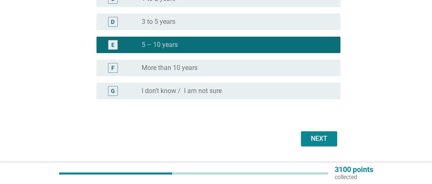
scroll to position [194, 0]
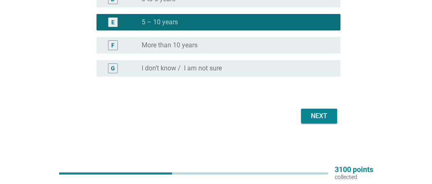
click at [326, 116] on div "Next" at bounding box center [319, 116] width 23 height 10
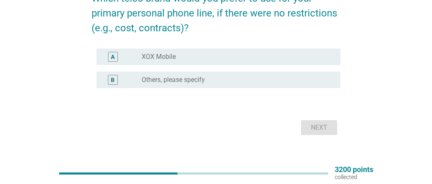
scroll to position [41, 0]
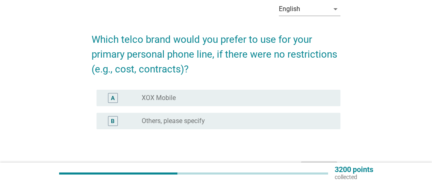
click at [204, 120] on label "Others, please specify" at bounding box center [173, 121] width 63 height 8
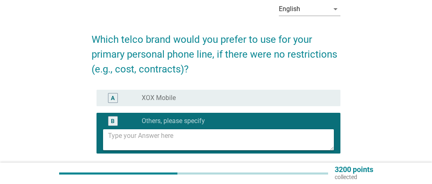
click at [216, 133] on textarea at bounding box center [221, 139] width 226 height 21
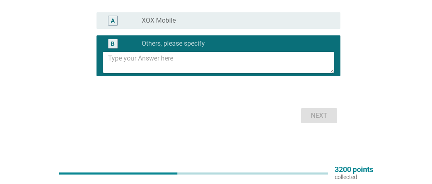
click at [198, 66] on textarea at bounding box center [221, 62] width 226 height 21
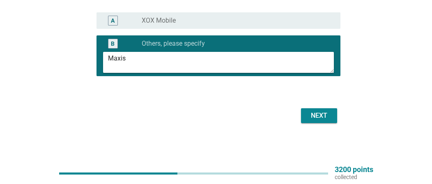
type textarea "Maxis"
click at [319, 114] on div "Next" at bounding box center [319, 116] width 23 height 10
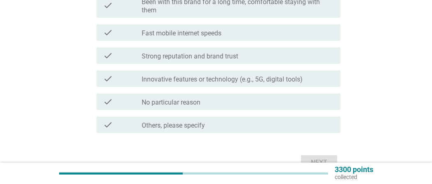
scroll to position [452, 0]
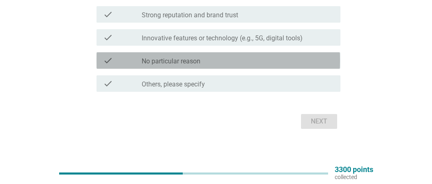
click at [270, 61] on div "check_box_outline_blank No particular reason" at bounding box center [238, 60] width 192 height 10
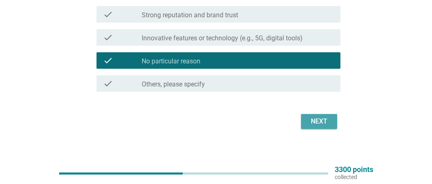
click at [324, 118] on div "Next" at bounding box center [319, 121] width 23 height 10
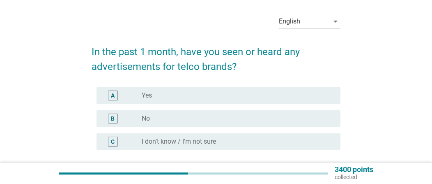
scroll to position [41, 0]
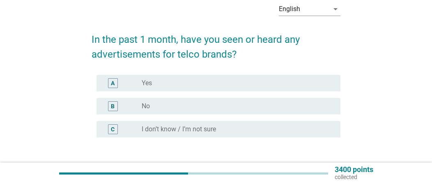
click at [299, 83] on div "radio_button_unchecked Yes" at bounding box center [235, 83] width 186 height 8
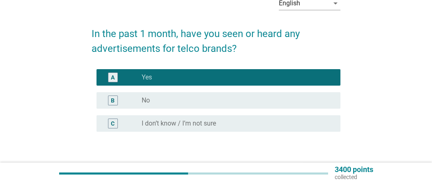
scroll to position [102, 0]
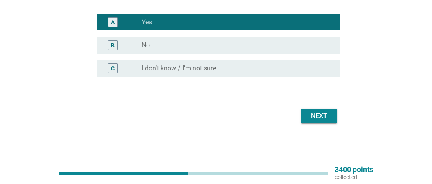
click at [314, 119] on div "Next" at bounding box center [319, 116] width 23 height 10
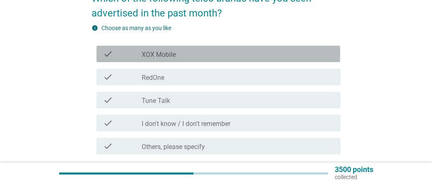
click at [225, 53] on div "check_box_outline_blank XOX Mobile" at bounding box center [238, 54] width 192 height 10
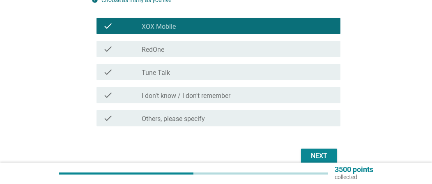
scroll to position [123, 0]
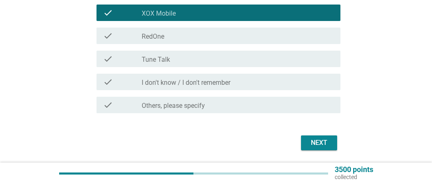
click at [315, 143] on div "Next" at bounding box center [319, 143] width 23 height 10
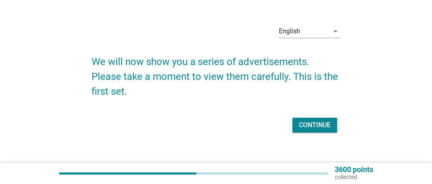
scroll to position [28, 0]
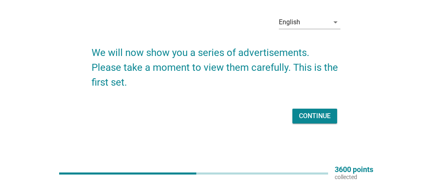
click at [318, 115] on div "Continue" at bounding box center [315, 116] width 32 height 10
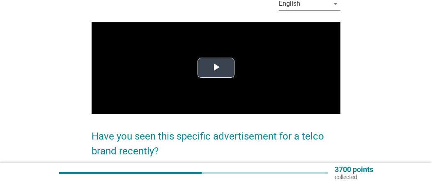
scroll to position [41, 0]
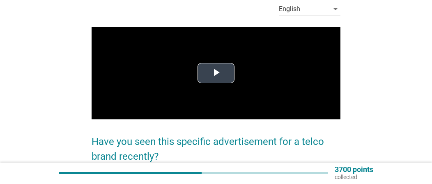
click at [216, 73] on span "Video Player" at bounding box center [216, 73] width 0 height 0
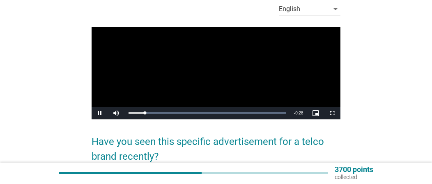
click at [160, 75] on video "Video Player" at bounding box center [216, 73] width 249 height 92
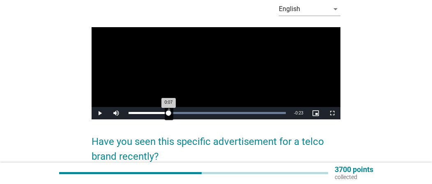
click at [168, 112] on div "Loaded : 100.00% 0:07 0:07" at bounding box center [207, 113] width 157 height 2
click at [190, 113] on div "Loaded : 100.00% 0:11 0:11" at bounding box center [207, 113] width 157 height 2
click at [208, 114] on div "Loaded : 100.00% 0:14 0:11" at bounding box center [207, 113] width 166 height 12
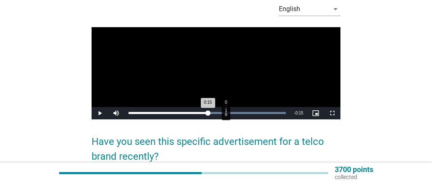
click at [226, 115] on div "Loaded : 100.00% 0:18 0:15" at bounding box center [207, 113] width 166 height 12
click at [250, 116] on div "Loaded : 100.00% 0:23 0:18" at bounding box center [207, 113] width 166 height 12
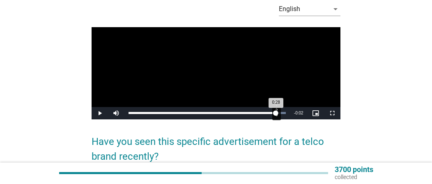
drag, startPoint x: 272, startPoint y: 117, endPoint x: 276, endPoint y: 115, distance: 4.8
click at [276, 115] on div "Loaded : 100.00% 0:28 0:28" at bounding box center [207, 113] width 166 height 12
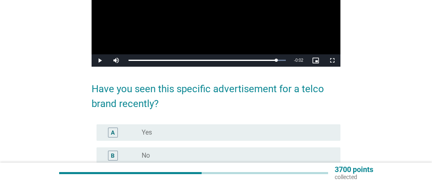
scroll to position [164, 0]
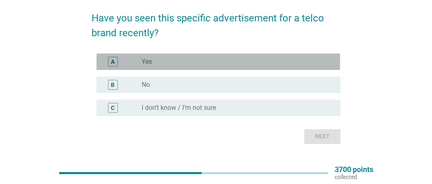
click at [134, 66] on div "A" at bounding box center [122, 62] width 39 height 10
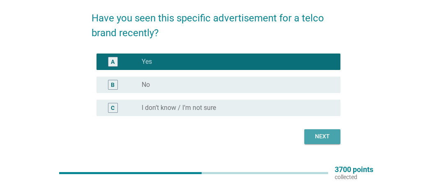
click at [324, 135] on div "Next" at bounding box center [322, 136] width 23 height 9
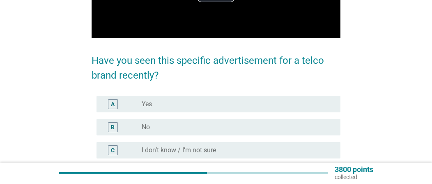
scroll to position [123, 0]
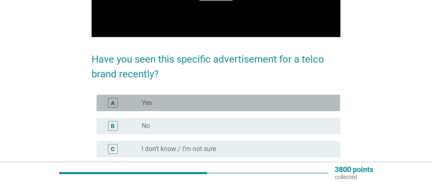
drag, startPoint x: 258, startPoint y: 100, endPoint x: 267, endPoint y: 104, distance: 9.9
click at [258, 100] on div "radio_button_unchecked Yes" at bounding box center [235, 103] width 186 height 8
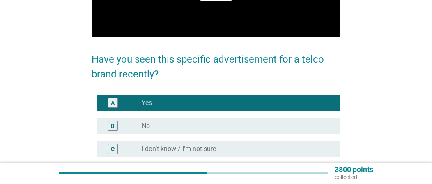
scroll to position [164, 0]
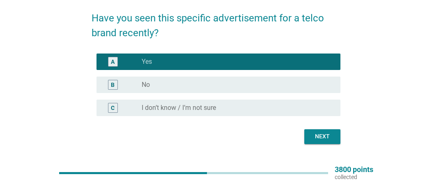
click at [334, 134] on button "Next" at bounding box center [322, 136] width 36 height 15
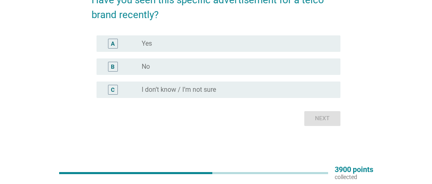
scroll to position [112, 0]
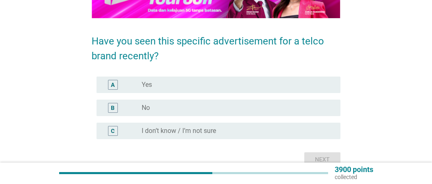
click at [148, 80] on div "radio_button_unchecked Yes" at bounding box center [238, 85] width 192 height 10
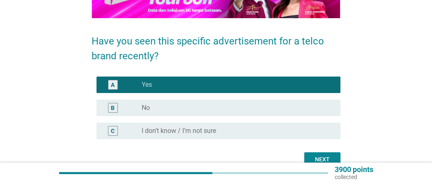
click at [142, 128] on label "I don’t know / I’m not sure" at bounding box center [179, 131] width 74 height 8
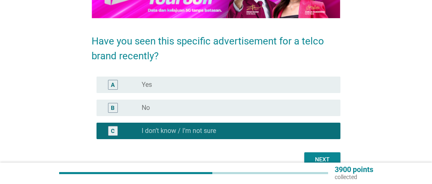
click at [315, 155] on div "Next" at bounding box center [322, 159] width 23 height 9
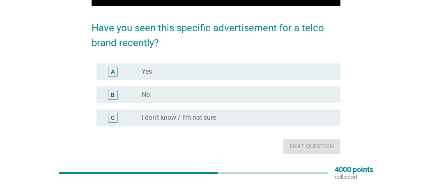
scroll to position [141, 0]
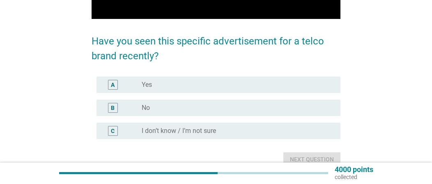
drag, startPoint x: 251, startPoint y: 126, endPoint x: 267, endPoint y: 134, distance: 18.0
click at [251, 127] on div "radio_button_unchecked I don’t know / I’m not sure" at bounding box center [235, 131] width 186 height 8
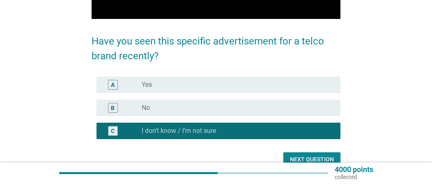
click at [335, 157] on button "Next question" at bounding box center [311, 159] width 57 height 15
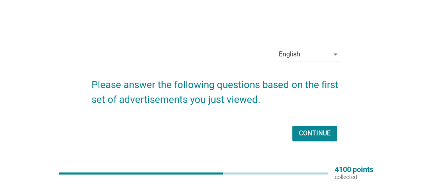
scroll to position [21, 0]
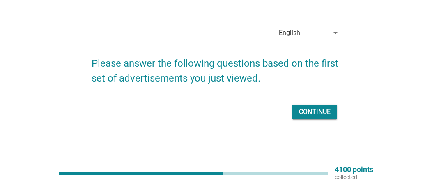
click at [299, 116] on div "Continue" at bounding box center [315, 112] width 32 height 10
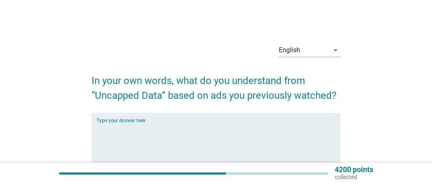
click at [274, 137] on textarea "Type your Answer here" at bounding box center [219, 143] width 244 height 43
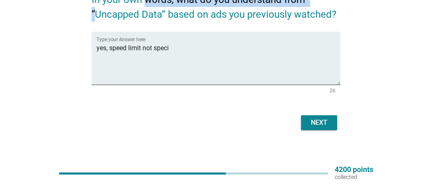
scroll to position [81, 0]
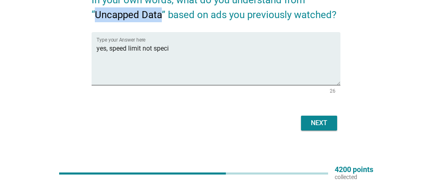
drag, startPoint x: 97, startPoint y: 4, endPoint x: 161, endPoint y: 14, distance: 64.0
click at [161, 14] on h2 "In your own words, what do you understand from “Uncapped Data” based on ads you…" at bounding box center [216, 3] width 249 height 38
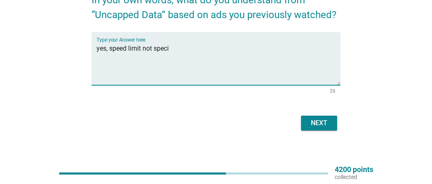
drag, startPoint x: 179, startPoint y: 47, endPoint x: 110, endPoint y: 45, distance: 69.0
click at [110, 45] on textarea "yes, speed limit not speci" at bounding box center [219, 63] width 244 height 43
paste textarea "o limit on how much data you can use within a specific period"
click at [110, 46] on textarea "yes, o limit on how much data you can use within a specific period" at bounding box center [219, 63] width 244 height 43
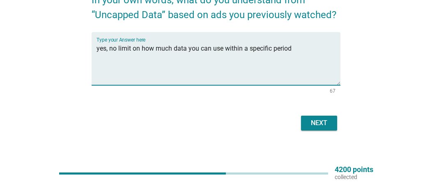
type textarea "yes, no limit on how much data you can use within a specific period"
click at [313, 127] on button "Next" at bounding box center [319, 122] width 36 height 15
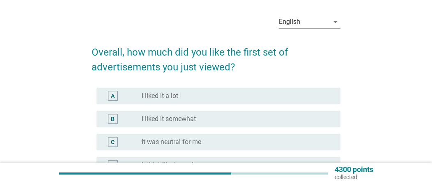
scroll to position [41, 0]
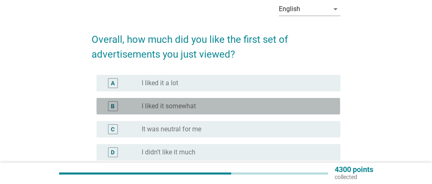
click at [292, 113] on div "B radio_button_unchecked I liked it somewhat" at bounding box center [219, 106] width 244 height 16
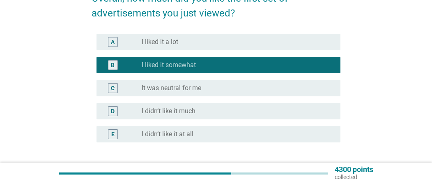
scroll to position [123, 0]
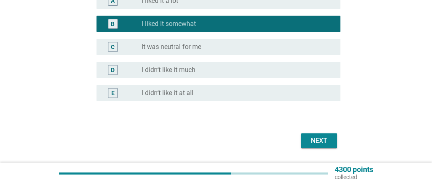
click at [328, 142] on div "Next" at bounding box center [319, 141] width 23 height 10
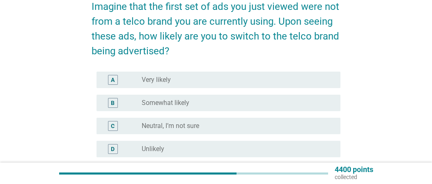
scroll to position [82, 0]
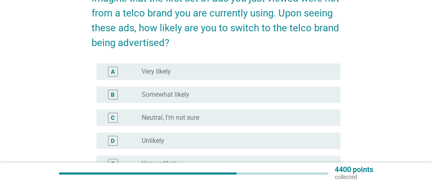
click at [267, 124] on div "C radio_button_unchecked Neutral, I’m not sure" at bounding box center [219, 117] width 244 height 16
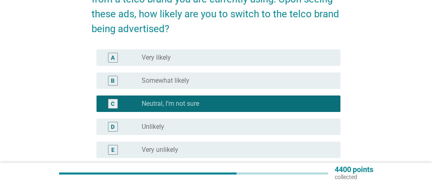
scroll to position [164, 0]
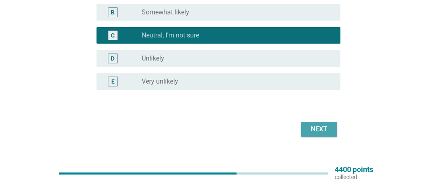
click at [327, 131] on div "Next" at bounding box center [319, 129] width 23 height 10
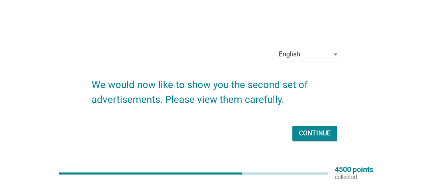
click at [313, 128] on div "Continue" at bounding box center [315, 133] width 32 height 10
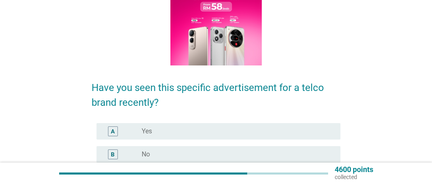
scroll to position [82, 0]
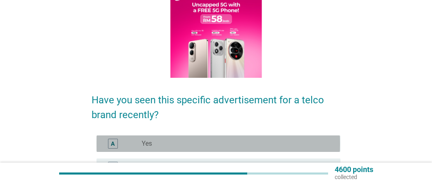
click at [236, 145] on div "radio_button_unchecked Yes" at bounding box center [235, 143] width 186 height 8
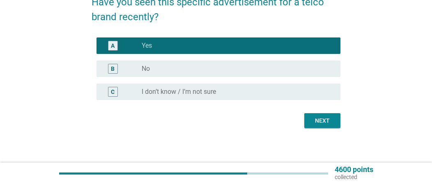
scroll to position [182, 0]
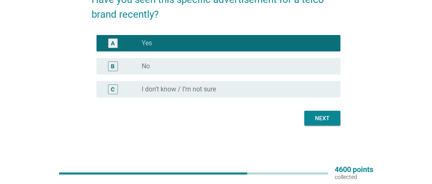
click at [321, 92] on div "radio_button_unchecked I don’t know / I’m not sure" at bounding box center [235, 89] width 186 height 8
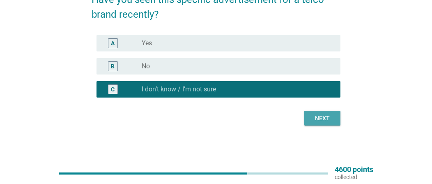
click at [323, 120] on div "Next" at bounding box center [322, 118] width 23 height 9
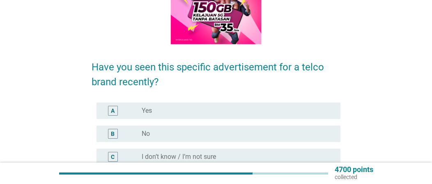
scroll to position [123, 0]
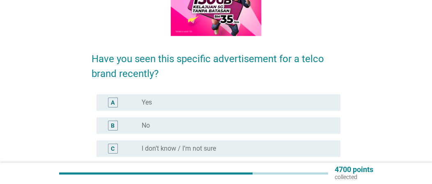
drag, startPoint x: 272, startPoint y: 154, endPoint x: 339, endPoint y: 138, distance: 68.8
click at [274, 154] on div "C radio_button_unchecked I don’t know / I’m not sure" at bounding box center [219, 148] width 244 height 16
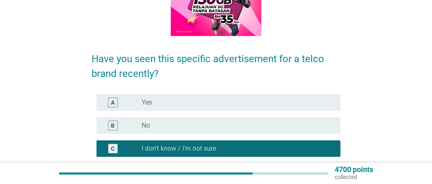
scroll to position [182, 0]
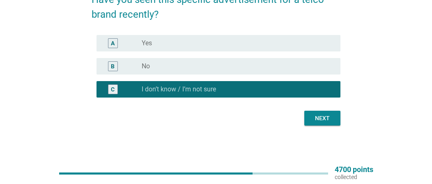
click at [327, 121] on div "Next" at bounding box center [322, 118] width 23 height 9
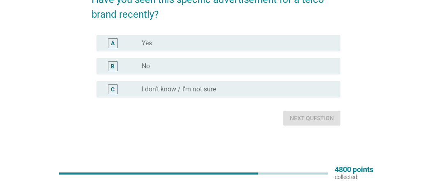
click at [330, 82] on div "C radio_button_unchecked I don’t know / I’m not sure" at bounding box center [219, 89] width 244 height 16
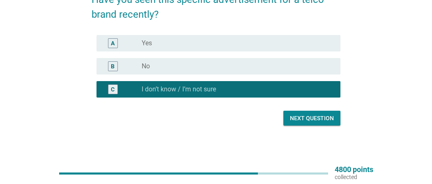
click at [330, 117] on div "Next question" at bounding box center [312, 118] width 44 height 9
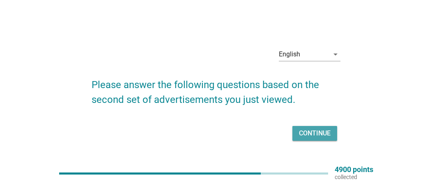
click at [320, 130] on div "Continue" at bounding box center [315, 133] width 32 height 10
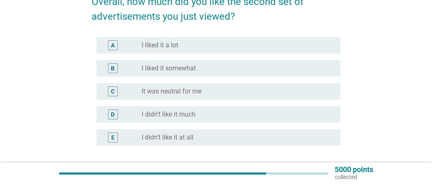
scroll to position [82, 0]
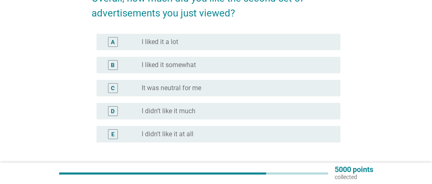
click at [261, 88] on div "radio_button_unchecked It was neutral for me" at bounding box center [235, 88] width 186 height 8
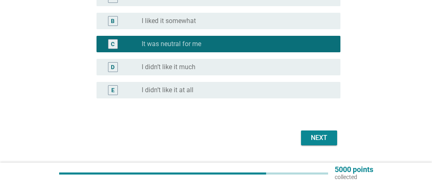
scroll to position [148, 0]
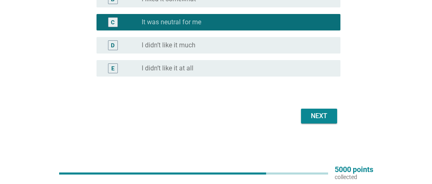
click at [316, 115] on div "Next" at bounding box center [319, 116] width 23 height 10
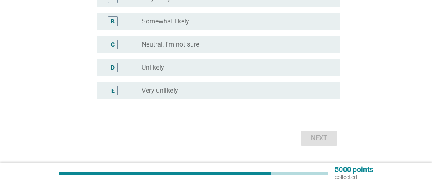
scroll to position [164, 0]
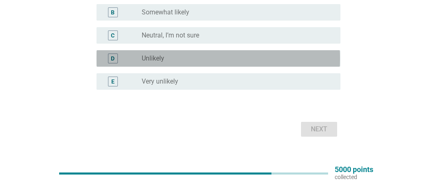
click at [281, 55] on div "radio_button_unchecked Unlikely" at bounding box center [235, 58] width 186 height 8
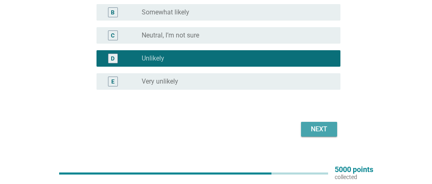
click at [328, 133] on div "Next" at bounding box center [319, 129] width 23 height 10
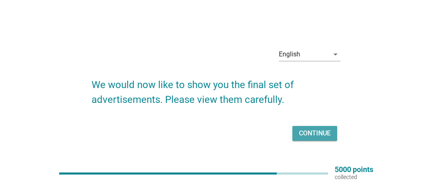
click at [319, 131] on div "Continue" at bounding box center [315, 133] width 32 height 10
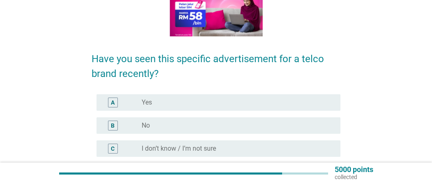
scroll to position [164, 0]
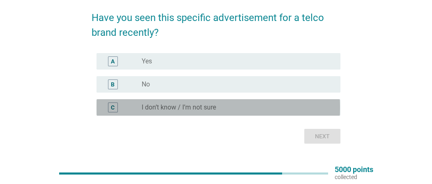
click at [316, 107] on div "radio_button_unchecked I don’t know / I’m not sure" at bounding box center [235, 107] width 186 height 8
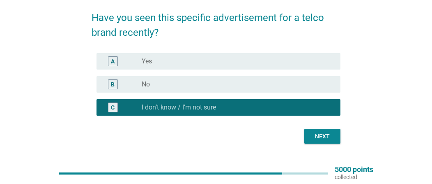
click at [335, 138] on button "Next" at bounding box center [322, 136] width 36 height 15
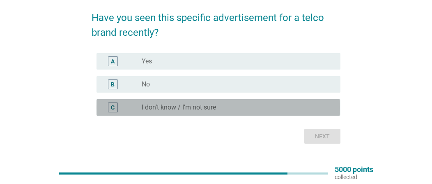
click at [317, 111] on div "radio_button_unchecked I don’t know / I’m not sure" at bounding box center [235, 107] width 186 height 8
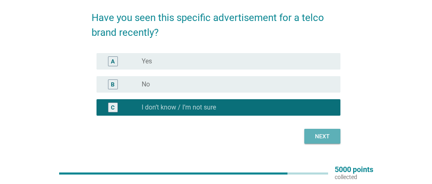
click at [322, 131] on button "Next" at bounding box center [322, 136] width 36 height 15
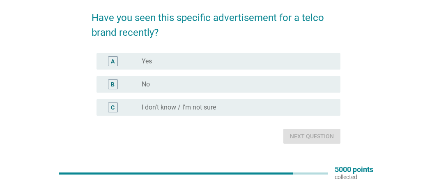
click at [284, 106] on div "radio_button_unchecked I don’t know / I’m not sure" at bounding box center [235, 107] width 186 height 8
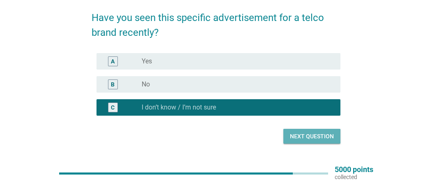
click at [307, 129] on button "Next question" at bounding box center [311, 136] width 57 height 15
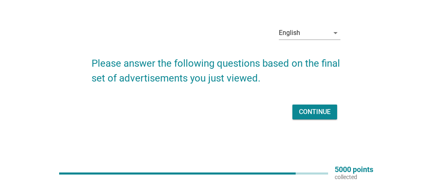
scroll to position [0, 0]
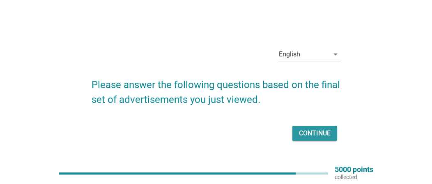
click at [314, 138] on button "Continue" at bounding box center [314, 133] width 45 height 15
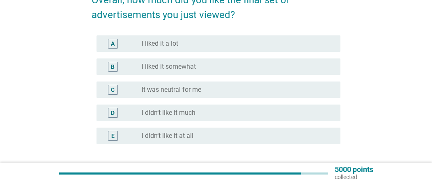
scroll to position [82, 0]
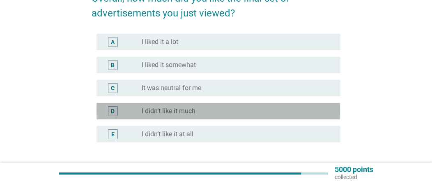
click at [232, 111] on div "radio_button_unchecked I didn’t like it much" at bounding box center [235, 111] width 186 height 8
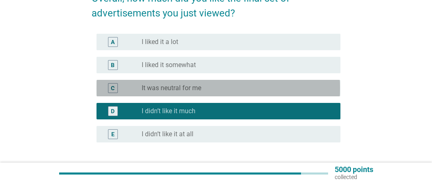
click at [252, 92] on div "radio_button_unchecked It was neutral for me" at bounding box center [238, 88] width 192 height 10
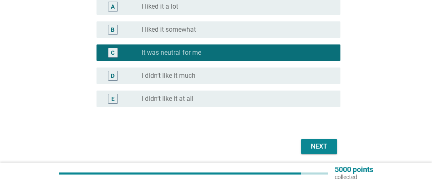
scroll to position [148, 0]
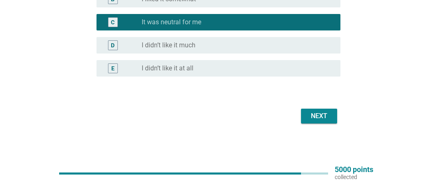
click at [328, 115] on div "Next" at bounding box center [319, 116] width 23 height 10
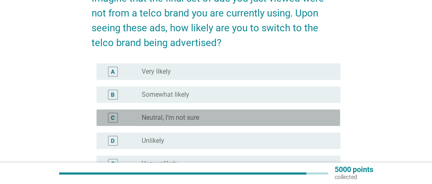
click at [273, 111] on div "C radio_button_unchecked Neutral, I’m not sure" at bounding box center [219, 117] width 244 height 16
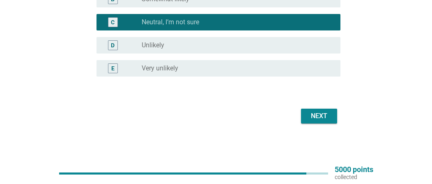
click at [318, 117] on div "Next" at bounding box center [319, 116] width 23 height 10
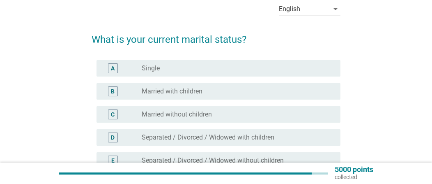
click at [219, 71] on div "radio_button_unchecked Single" at bounding box center [235, 68] width 186 height 8
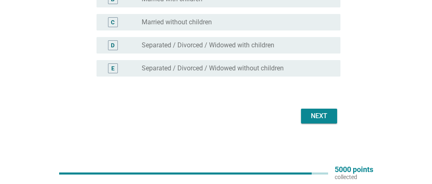
click at [325, 112] on div "Next" at bounding box center [319, 116] width 23 height 10
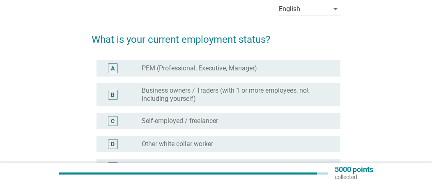
click at [283, 148] on div "radio_button_unchecked Other white collar worker" at bounding box center [238, 144] width 192 height 10
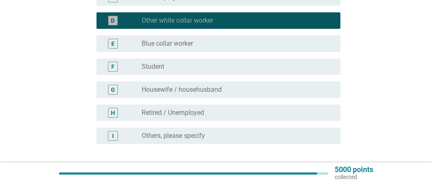
drag, startPoint x: 218, startPoint y: 21, endPoint x: 180, endPoint y: 19, distance: 37.8
click at [180, 19] on div "radio_button_checked Other white collar worker" at bounding box center [235, 20] width 186 height 8
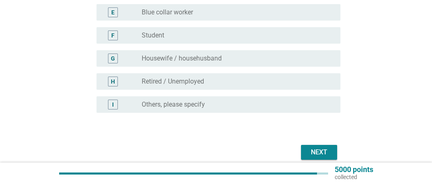
scroll to position [232, 0]
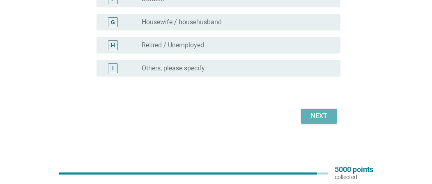
click at [321, 113] on div "Next" at bounding box center [319, 116] width 23 height 10
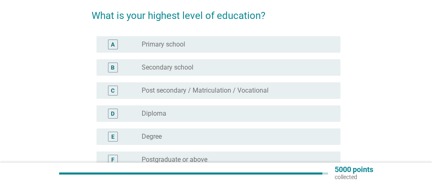
scroll to position [82, 0]
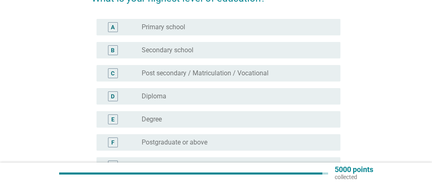
click at [272, 117] on div "radio_button_unchecked Degree" at bounding box center [235, 119] width 186 height 8
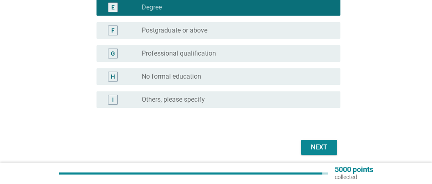
scroll to position [205, 0]
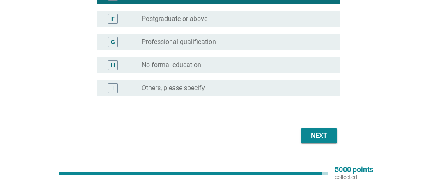
click at [313, 133] on div "Next" at bounding box center [319, 136] width 23 height 10
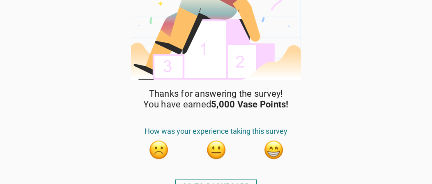
scroll to position [76, 0]
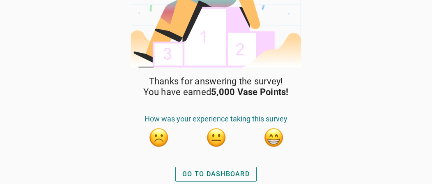
click at [267, 136] on button "button" at bounding box center [273, 137] width 21 height 21
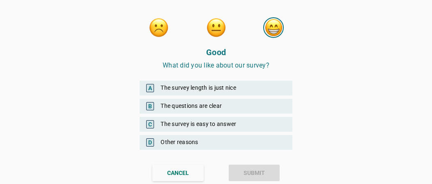
scroll to position [10, 0]
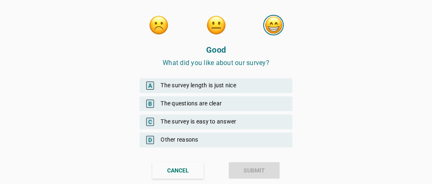
click at [255, 89] on div "A The survey length is just nice" at bounding box center [216, 85] width 153 height 15
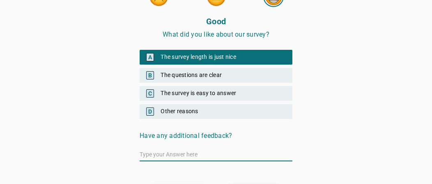
scroll to position [60, 0]
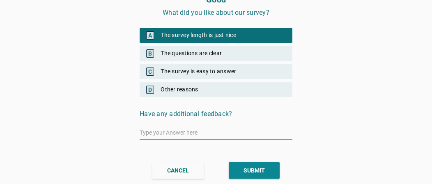
click at [256, 163] on button "SUBMIT" at bounding box center [254, 170] width 51 height 16
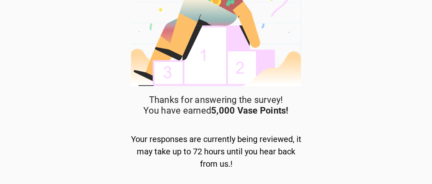
scroll to position [80, 0]
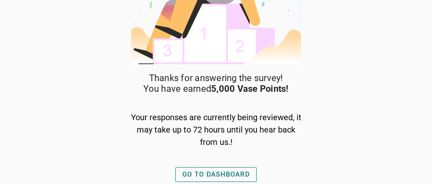
click at [220, 178] on div "GO TO DASHBOARD" at bounding box center [215, 174] width 67 height 10
